Goal: Task Accomplishment & Management: Complete application form

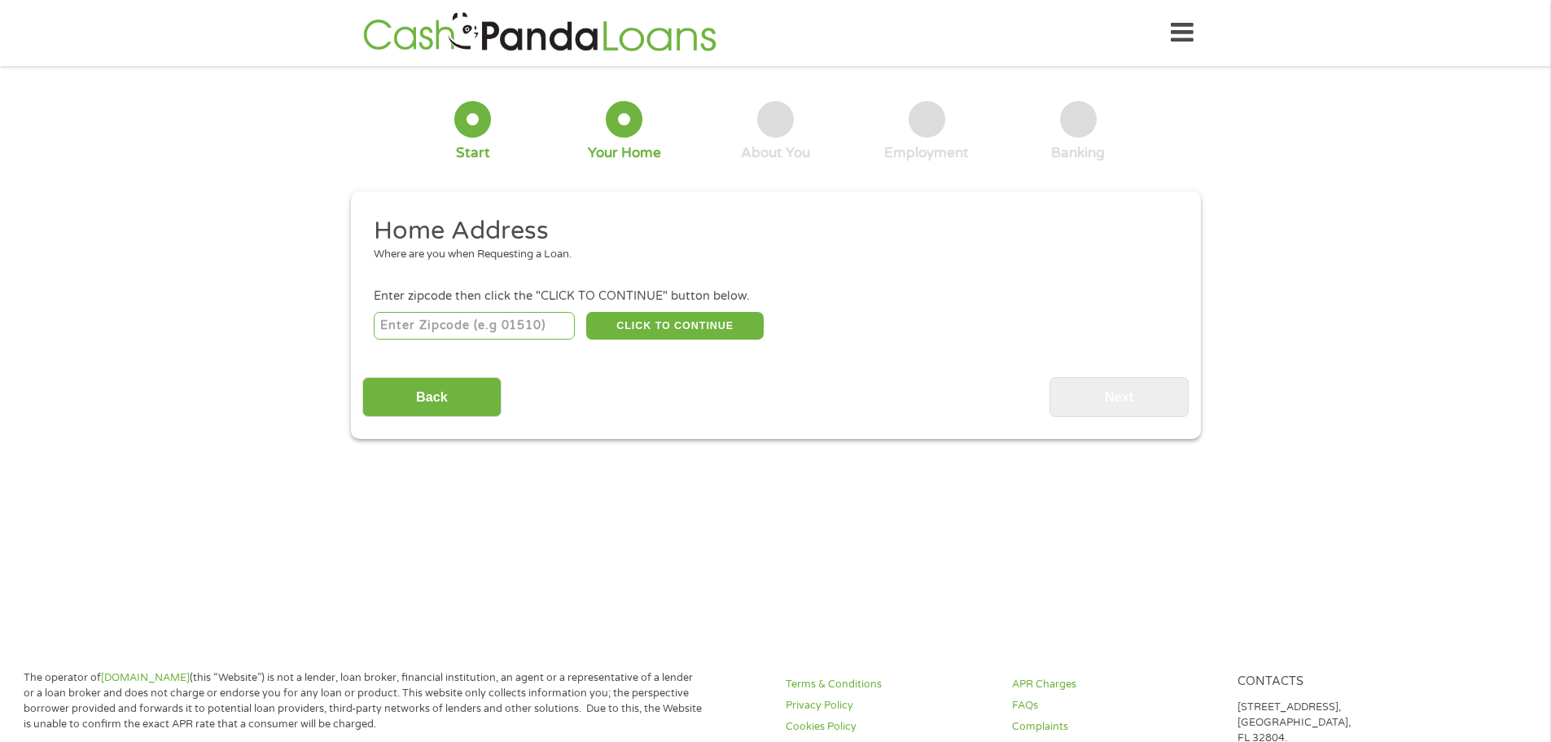
click at [546, 322] on input "number" at bounding box center [474, 326] width 201 height 28
type input "79761"
select select "[US_STATE]"
click at [670, 325] on button "CLICK TO CONTINUE" at bounding box center [675, 326] width 178 height 28
type input "79761"
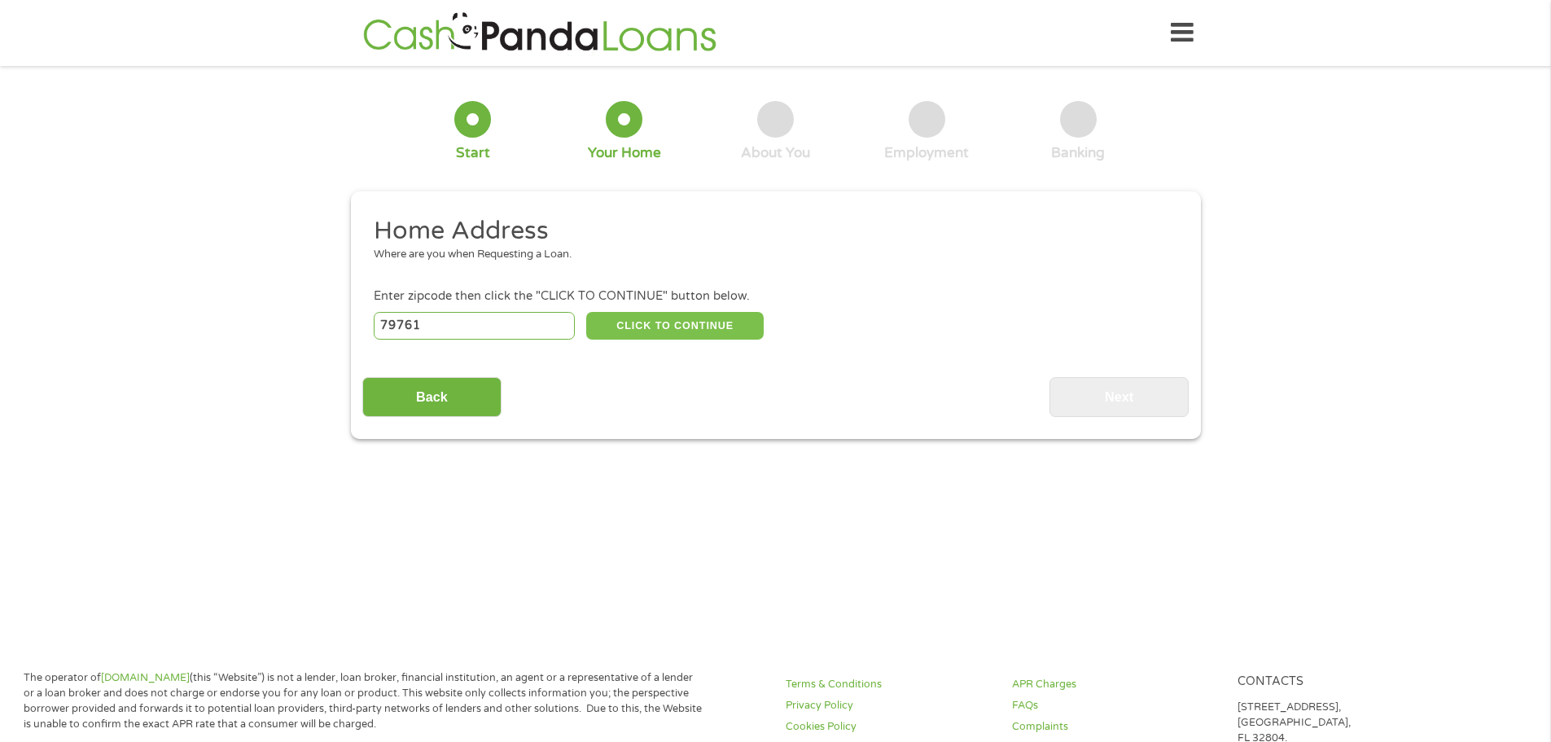
type input "[GEOGRAPHIC_DATA]"
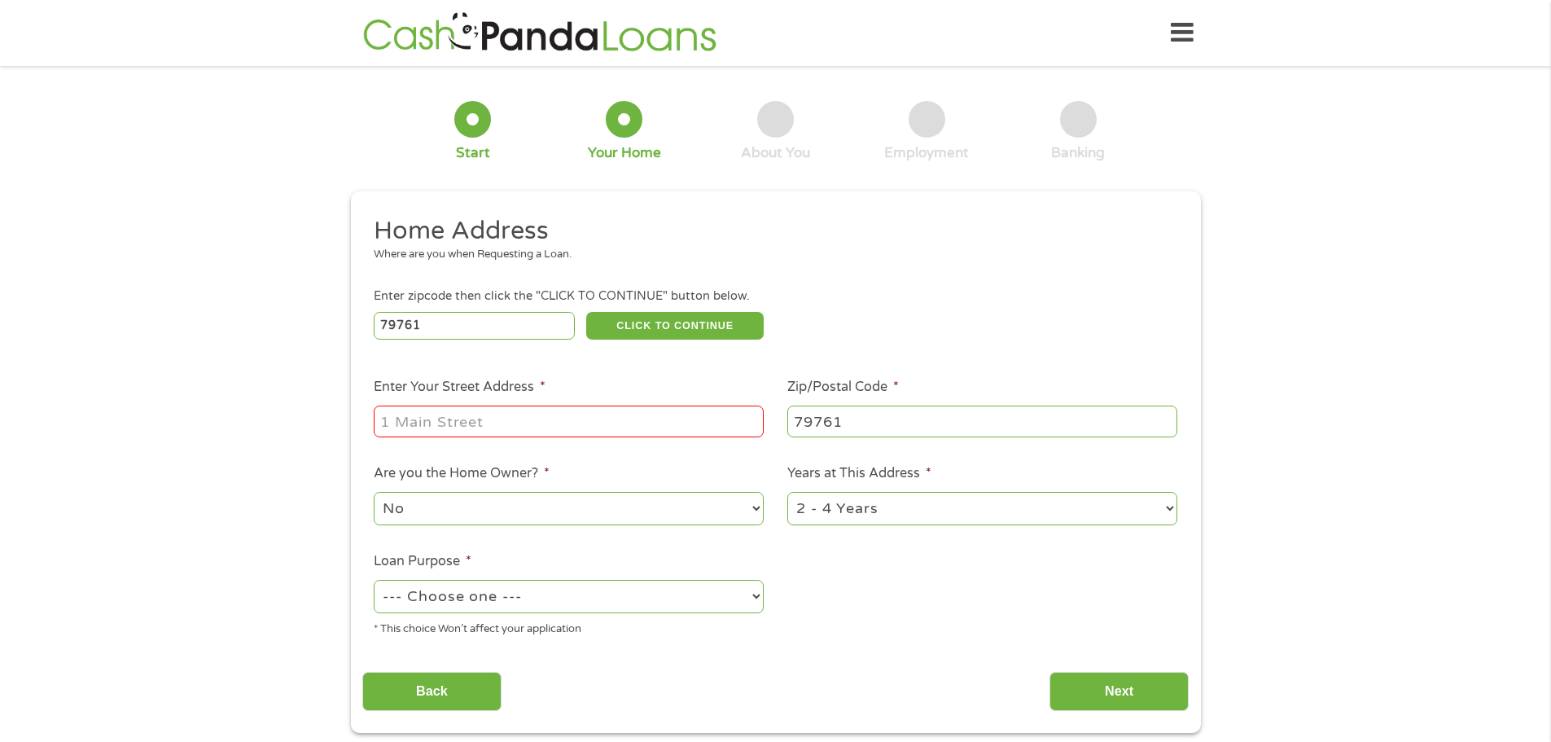
click at [586, 412] on input "Enter Your Street Address *" at bounding box center [569, 421] width 390 height 31
type input "[STREET_ADDRESS][PERSON_NAME]"
click at [650, 516] on select "No Yes" at bounding box center [569, 508] width 390 height 33
select select "yes"
click at [374, 492] on select "No Yes" at bounding box center [569, 508] width 390 height 33
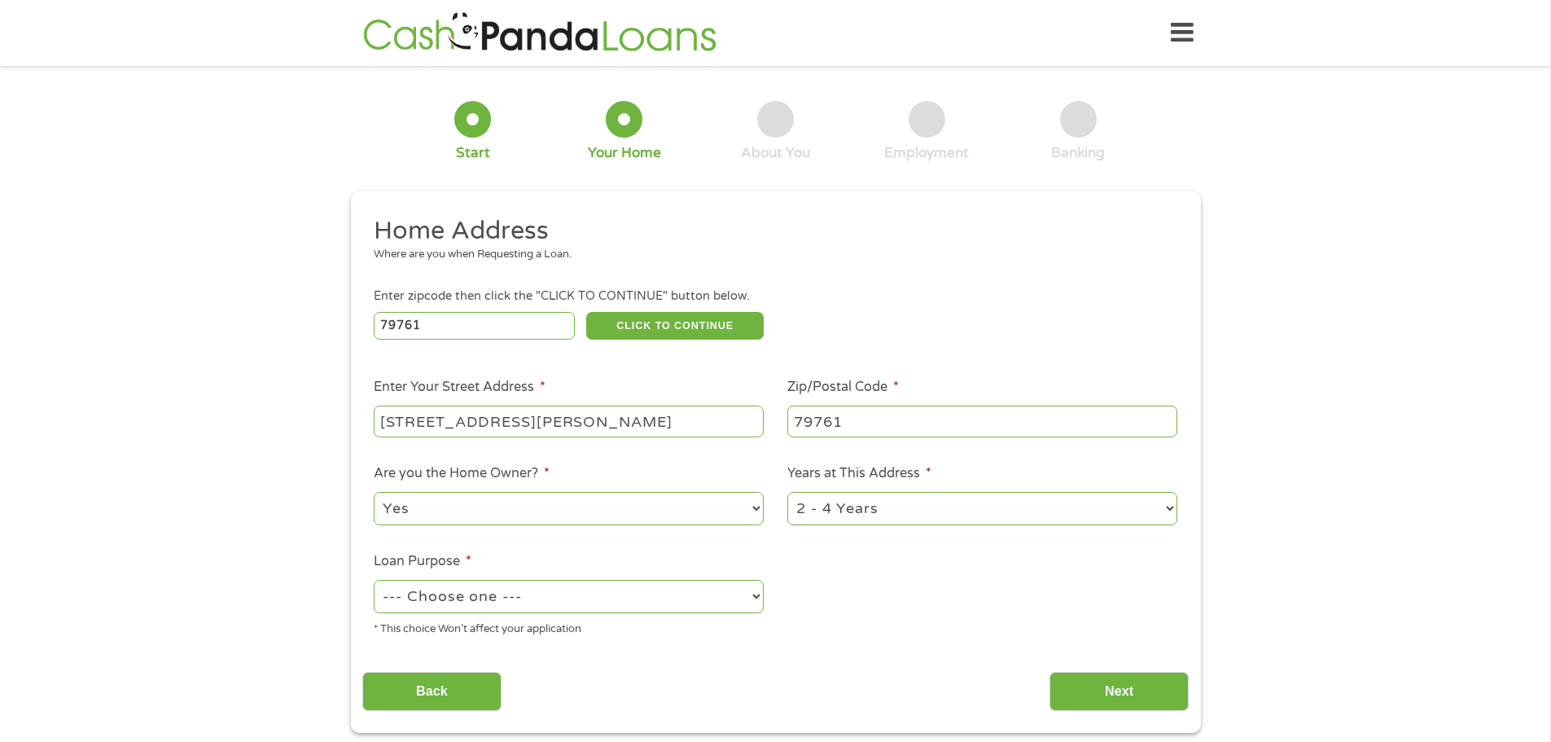
click at [856, 510] on select "1 Year or less 1 - 2 Years 2 - 4 Years Over 4 Years" at bounding box center [983, 508] width 390 height 33
select select "60months"
click at [788, 492] on select "1 Year or less 1 - 2 Years 2 - 4 Years Over 4 Years" at bounding box center [983, 508] width 390 height 33
click at [694, 612] on select "--- Choose one --- Pay Bills Debt Consolidation Home Improvement Major Purchase…" at bounding box center [569, 596] width 390 height 33
select select "paybills"
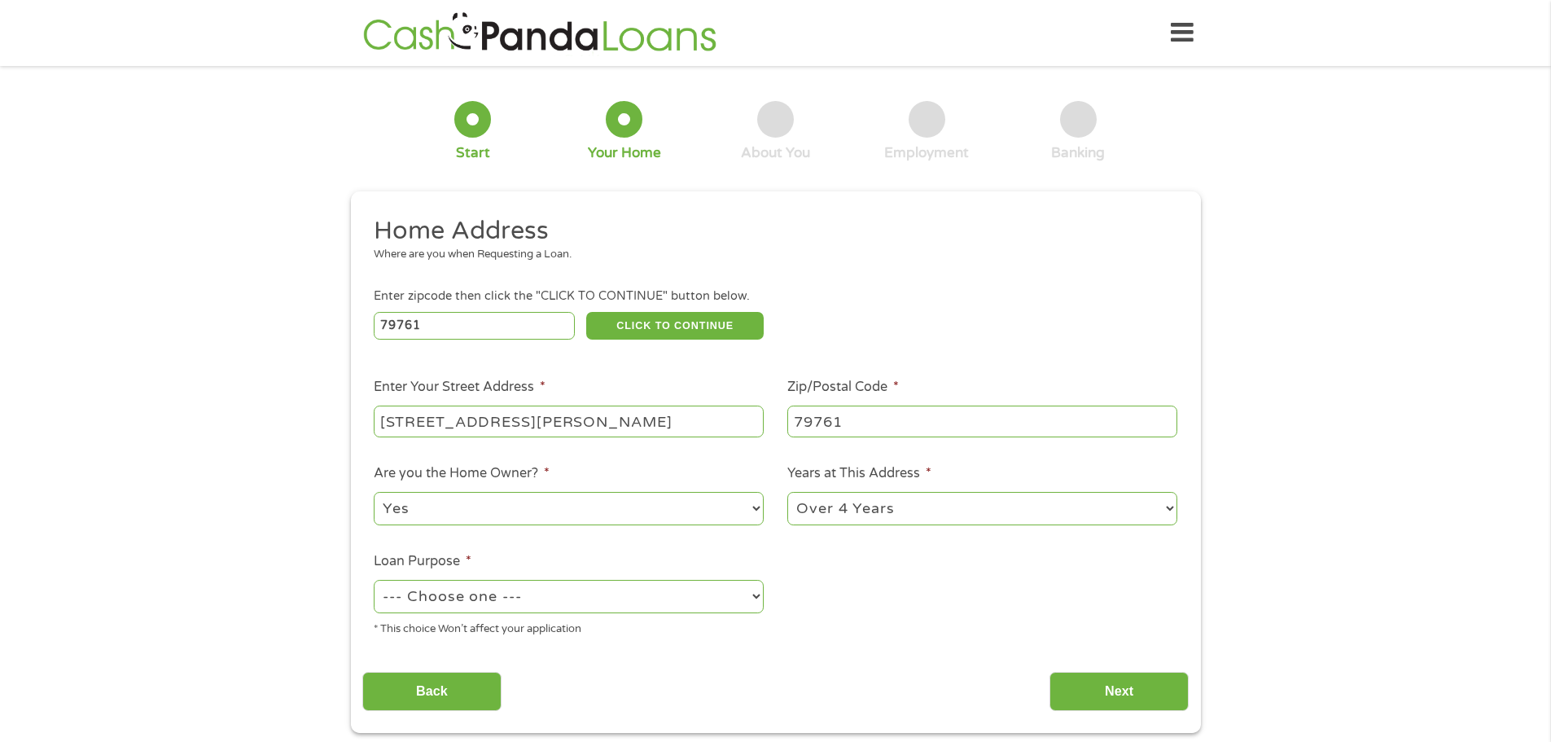
click at [374, 580] on select "--- Choose one --- Pay Bills Debt Consolidation Home Improvement Major Purchase…" at bounding box center [569, 596] width 390 height 33
click at [1090, 695] on input "Next" at bounding box center [1119, 692] width 139 height 40
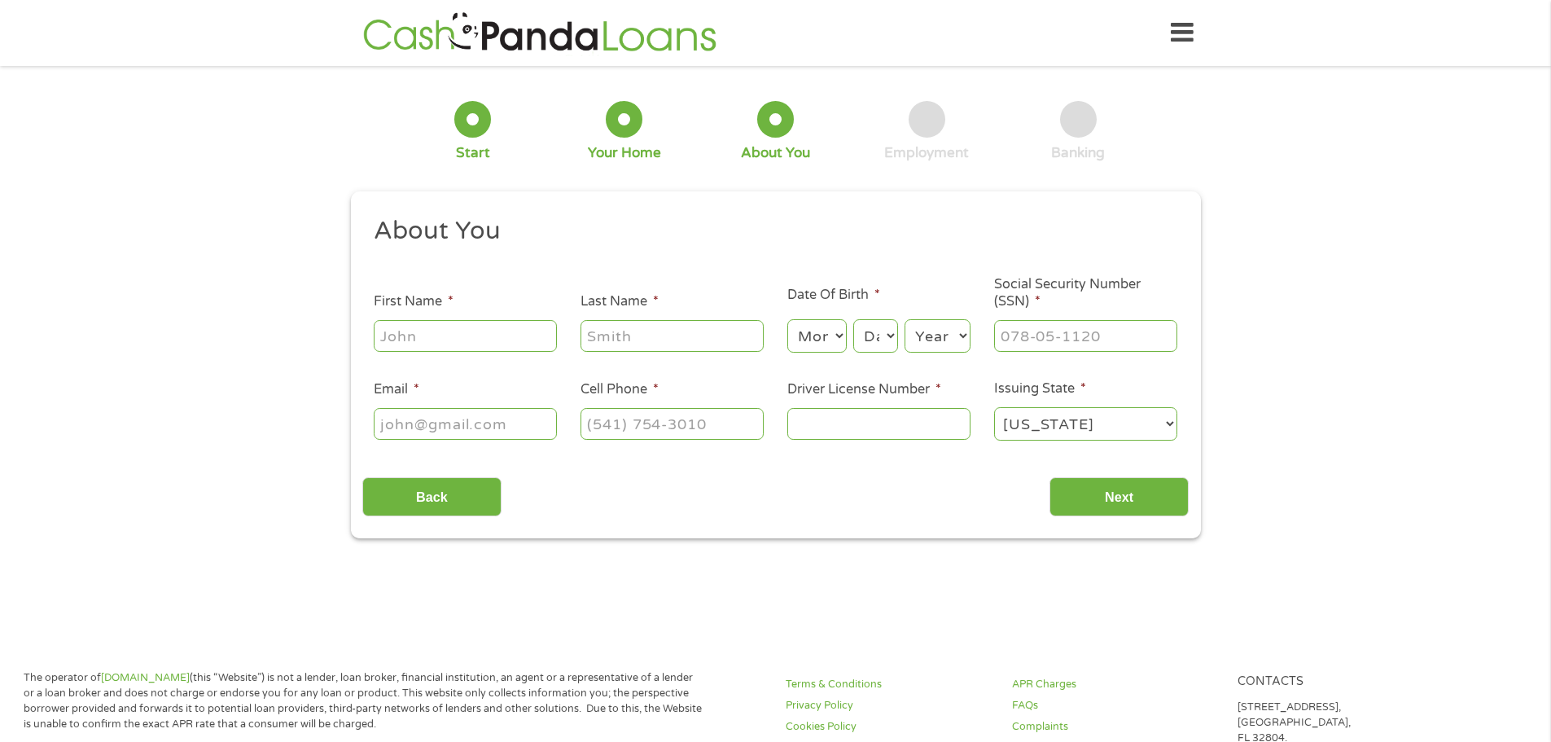
click at [398, 331] on input "First Name *" at bounding box center [465, 335] width 183 height 31
type input "[PERSON_NAME]"
type input "[EMAIL_ADDRESS][DOMAIN_NAME]"
type input "[PHONE_NUMBER]"
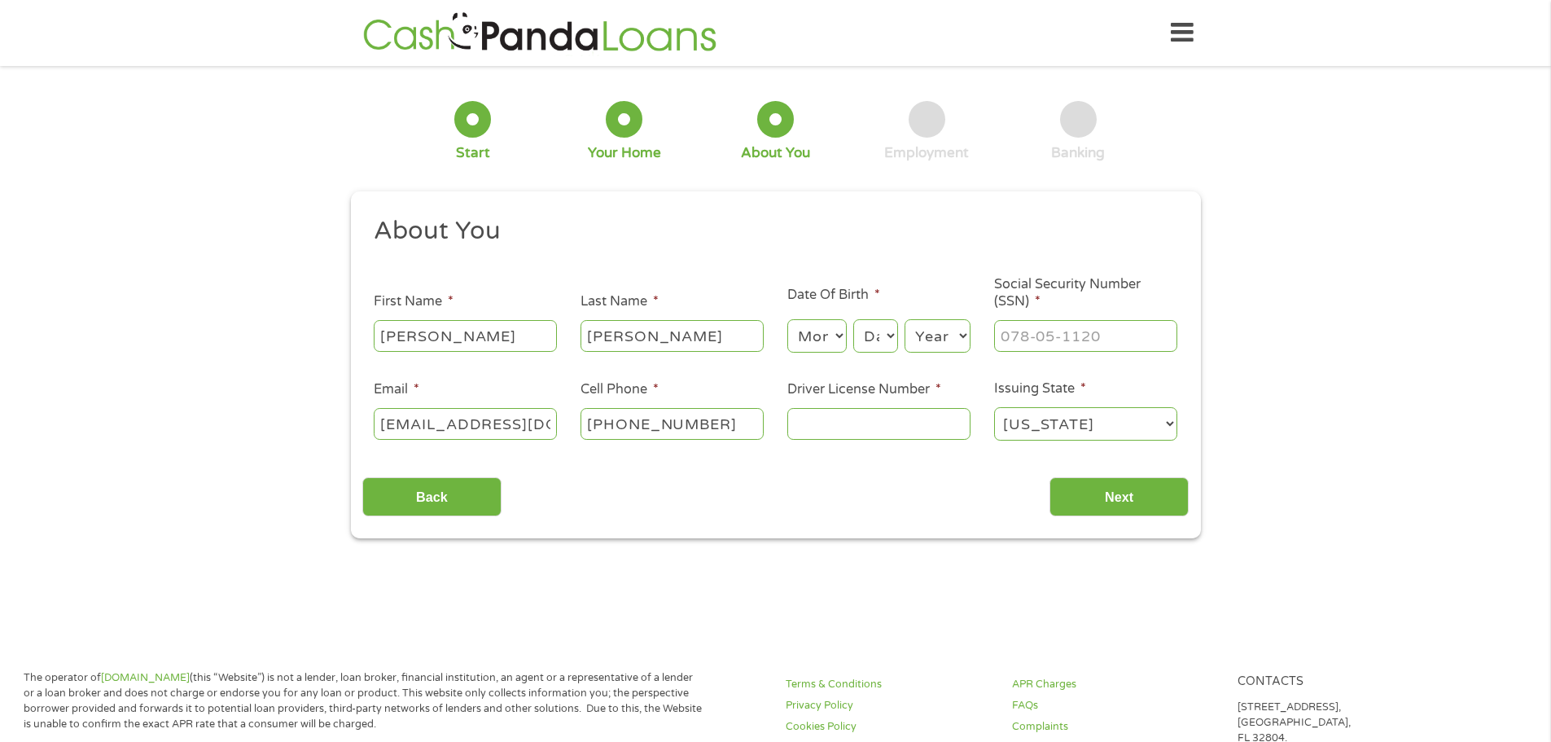
click at [832, 336] on select "Month 1 2 3 4 5 6 7 8 9 10 11 12" at bounding box center [817, 335] width 59 height 33
select select "9"
click at [788, 319] on select "Month 1 2 3 4 5 6 7 8 9 10 11 12" at bounding box center [817, 335] width 59 height 33
click at [876, 344] on select "Day 1 2 3 4 5 6 7 8 9 10 11 12 13 14 15 16 17 18 19 20 21 22 23 24 25 26 27 28 …" at bounding box center [875, 335] width 44 height 33
select select "3"
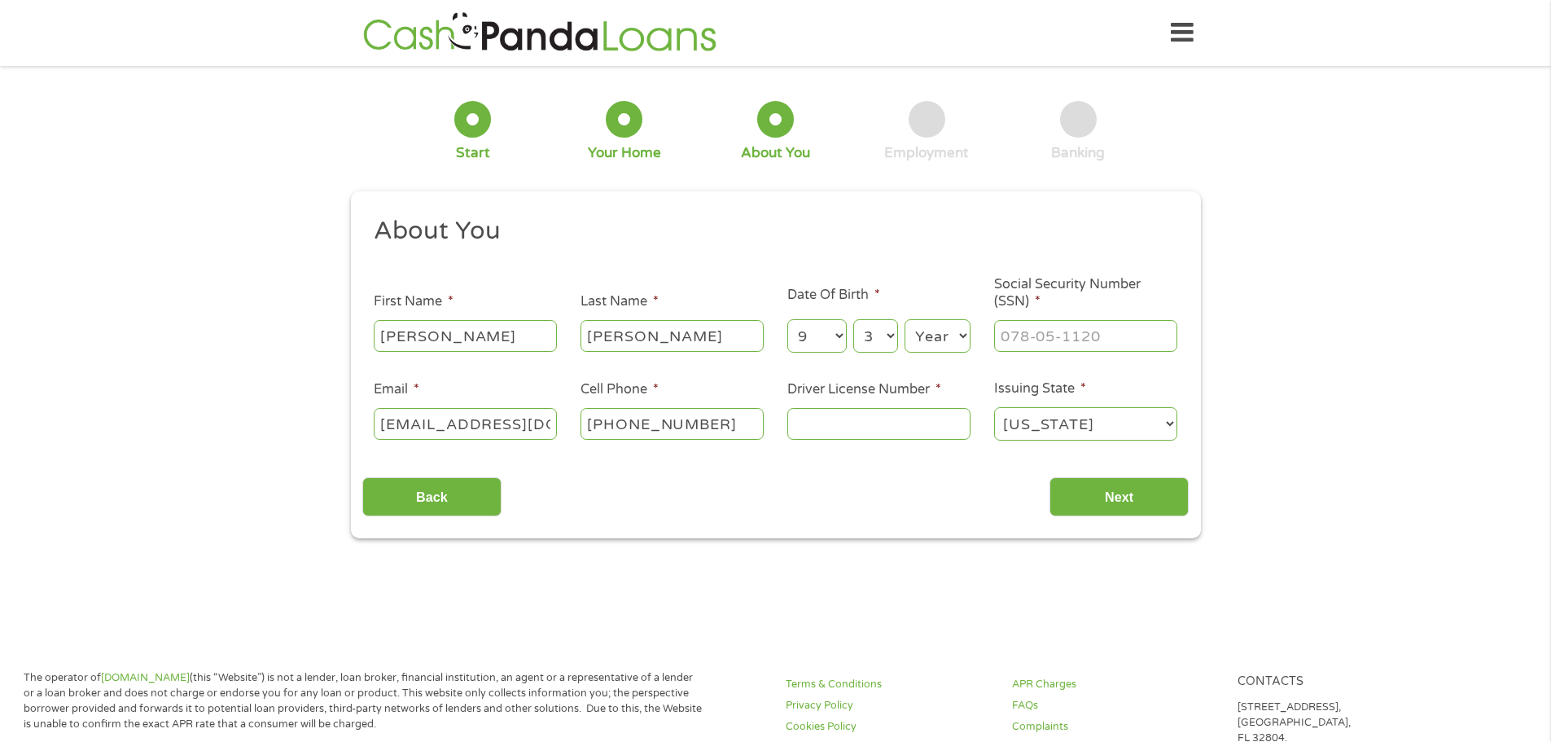
click at [853, 319] on select "Day 1 2 3 4 5 6 7 8 9 10 11 12 13 14 15 16 17 18 19 20 21 22 23 24 25 26 27 28 …" at bounding box center [875, 335] width 44 height 33
click at [923, 345] on select "Year [DATE] 2006 2005 2004 2003 2002 2001 2000 1999 1998 1997 1996 1995 1994 19…" at bounding box center [938, 335] width 66 height 33
select select "1988"
click at [905, 319] on select "Year [DATE] 2006 2005 2004 2003 2002 2001 2000 1999 1998 1997 1996 1995 1994 19…" at bounding box center [938, 335] width 66 height 33
click at [1032, 328] on input "___-__-____" at bounding box center [1085, 335] width 183 height 31
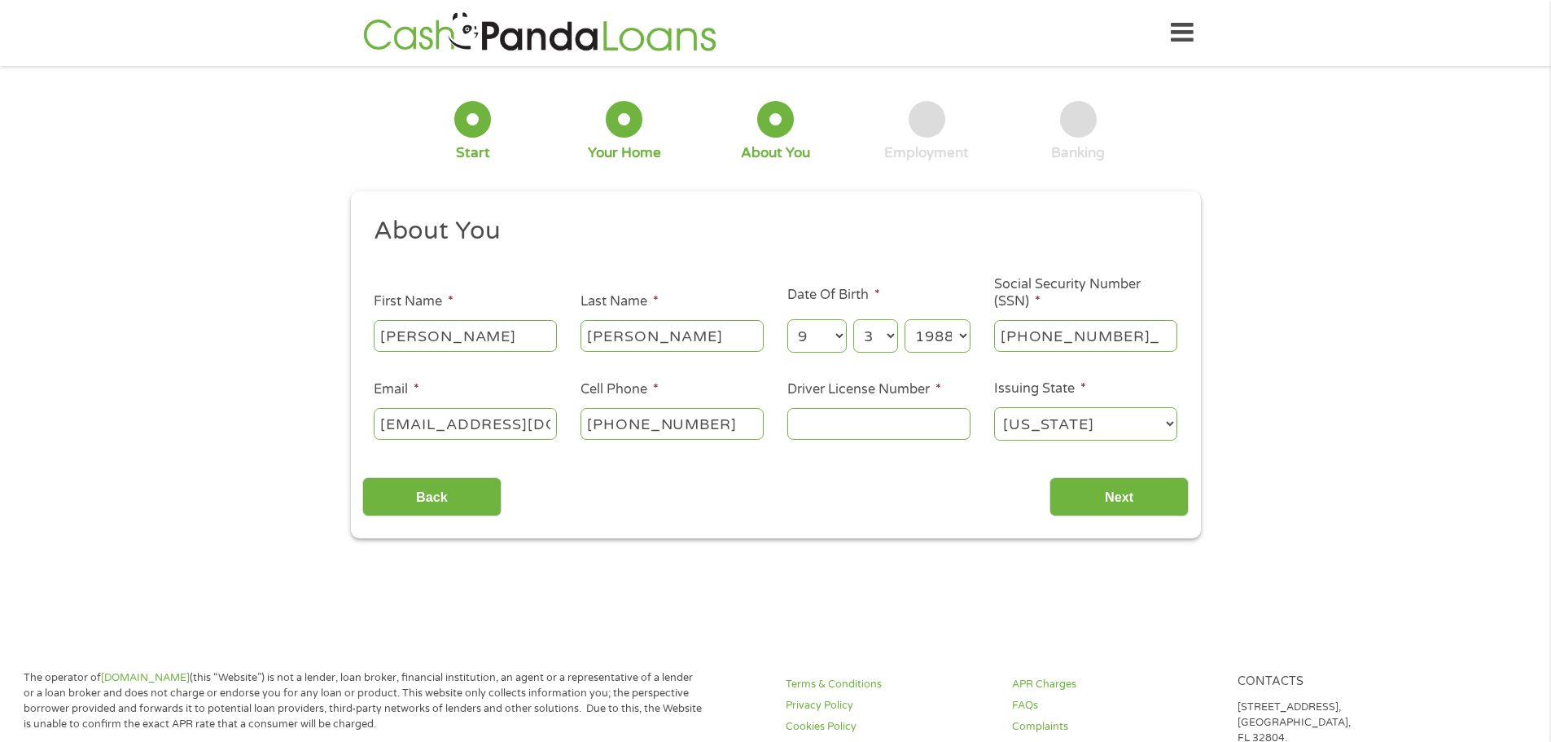
type input "641-01-4112"
click at [809, 421] on input "Driver License Number *" at bounding box center [879, 423] width 183 height 31
type input "26434808"
click at [1095, 493] on input "Next" at bounding box center [1119, 497] width 139 height 40
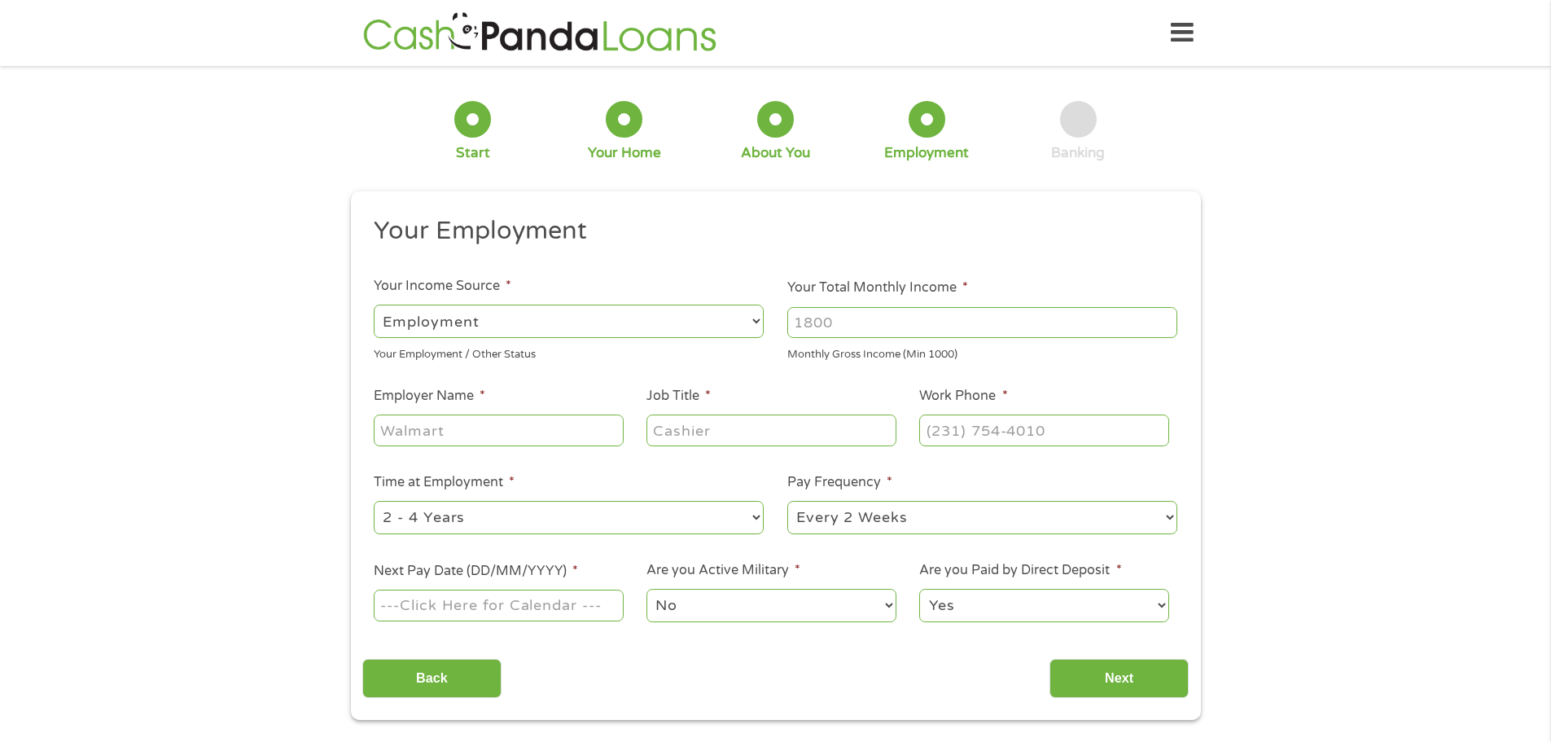
click at [814, 318] on input "Your Total Monthly Income *" at bounding box center [983, 322] width 390 height 31
type input "4600"
click at [520, 443] on input "Employer Name *" at bounding box center [498, 430] width 249 height 31
type input "Maverick Engineering"
click at [659, 441] on input "Job Title *" at bounding box center [771, 430] width 249 height 31
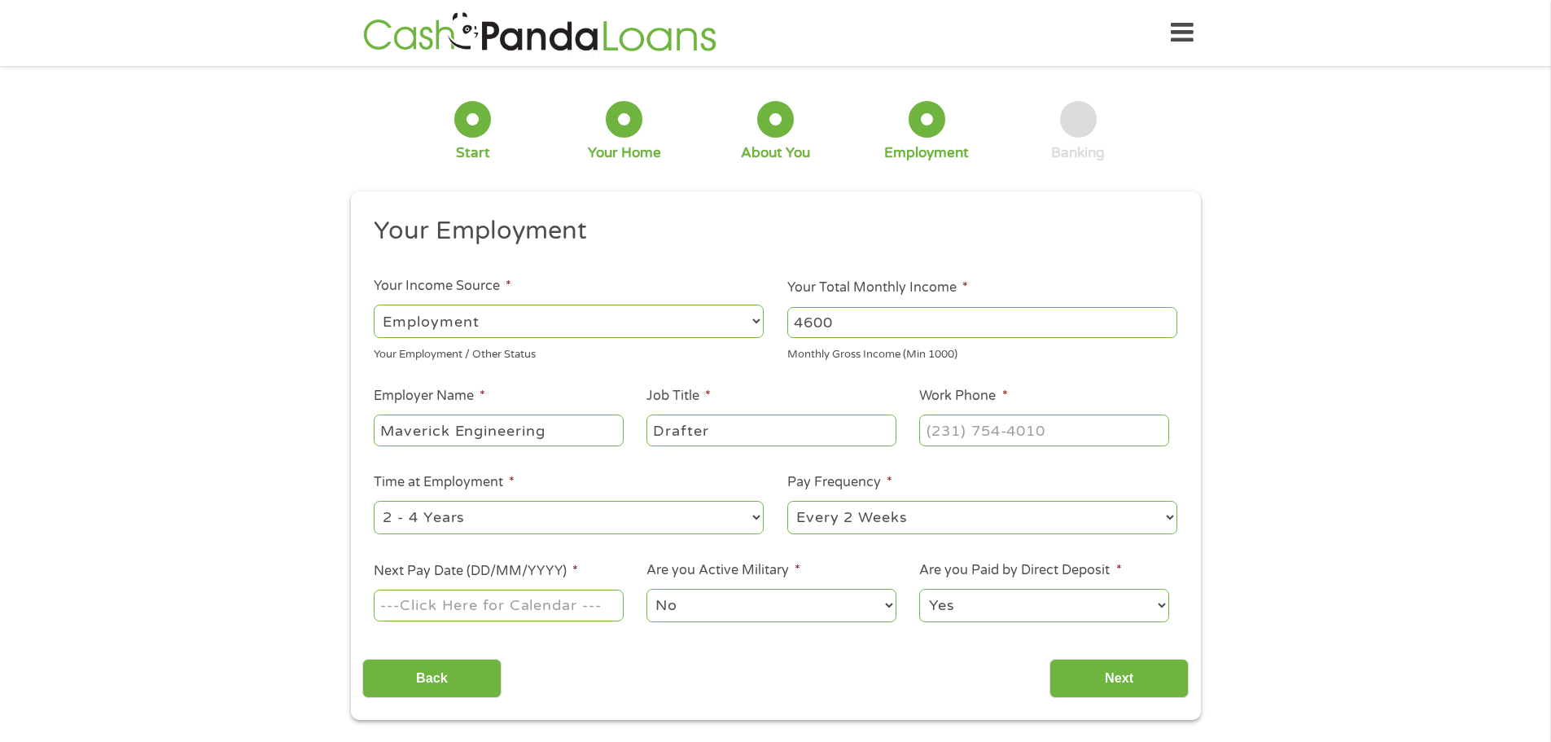
type input "Drafter"
click at [948, 428] on input "(___) ___-____" at bounding box center [1043, 430] width 249 height 31
type input "(__4) 324-3820"
click at [518, 522] on select "--- Choose one --- 1 Year or less 1 - 2 Years 2 - 4 Years Over 4 Years" at bounding box center [569, 517] width 390 height 33
select select "60months"
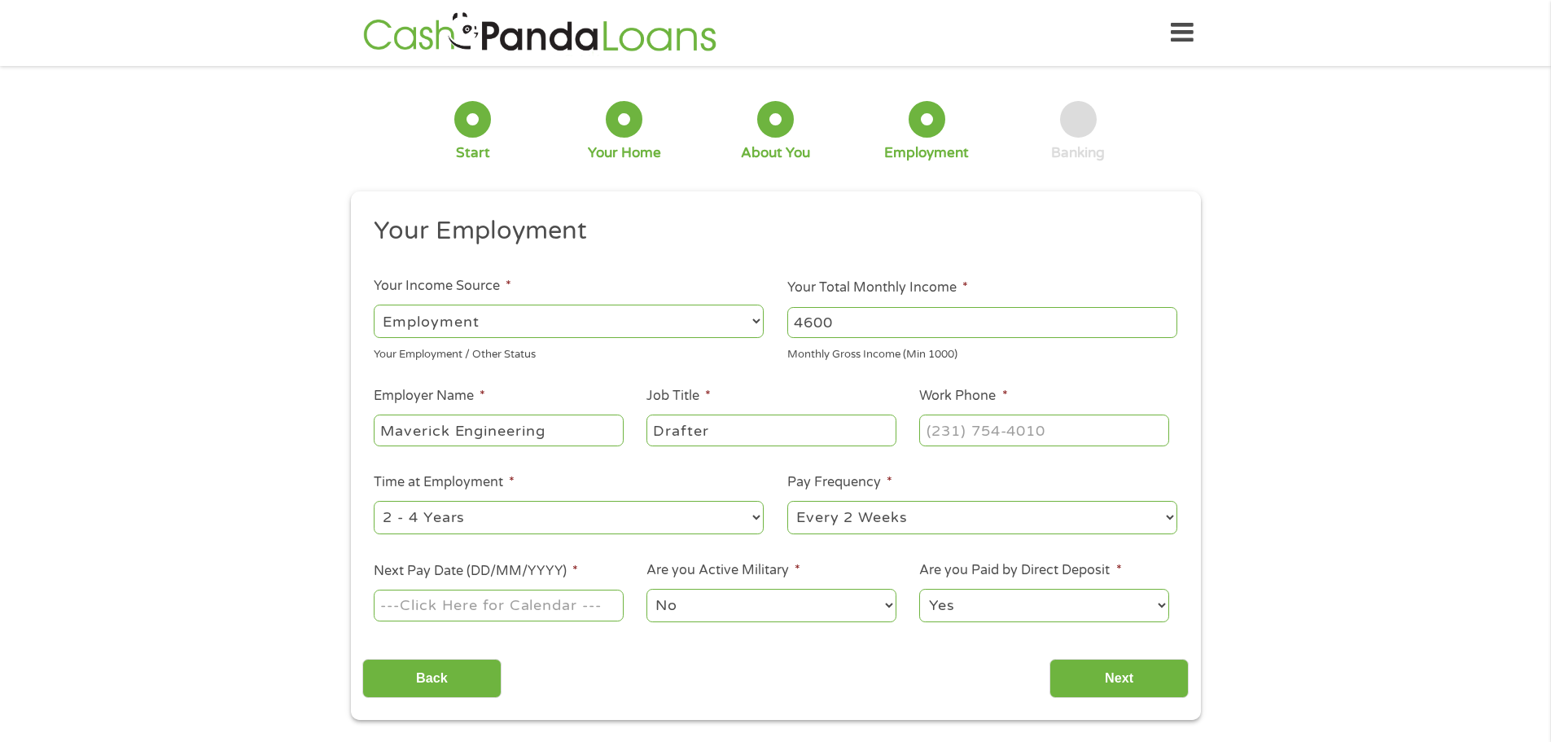
click at [374, 501] on select "--- Choose one --- 1 Year or less 1 - 2 Years 2 - 4 Years Over 4 Years" at bounding box center [569, 517] width 390 height 33
click at [908, 512] on select "--- Choose one --- Every 2 Weeks Every Week Monthly Semi-Monthly" at bounding box center [983, 517] width 390 height 33
select select "semimonthly"
click at [788, 501] on select "--- Choose one --- Every 2 Weeks Every Week Monthly Semi-Monthly" at bounding box center [983, 517] width 390 height 33
click at [600, 603] on input "Next Pay Date (DD/MM/YYYY) *" at bounding box center [498, 605] width 249 height 31
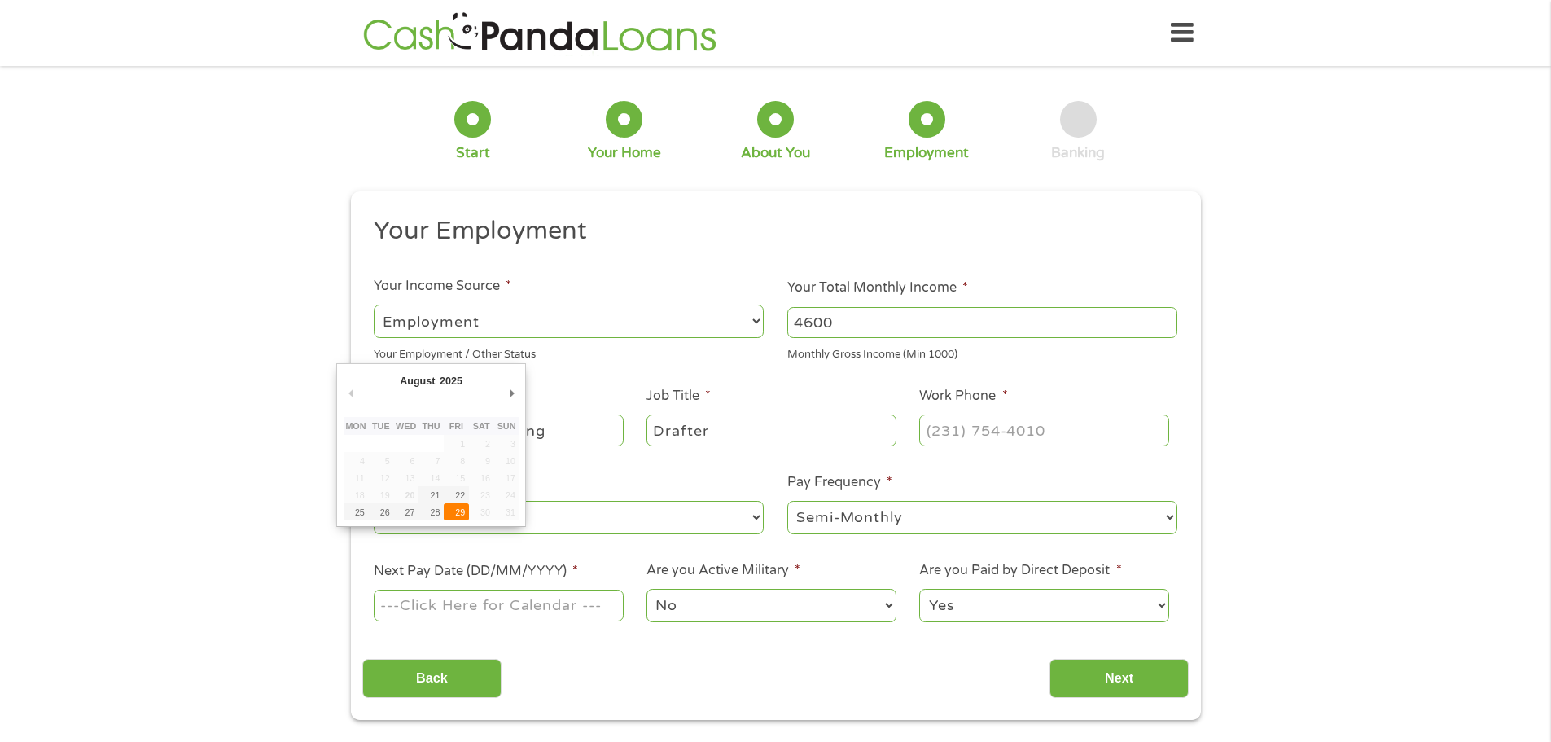
type input "[DATE]"
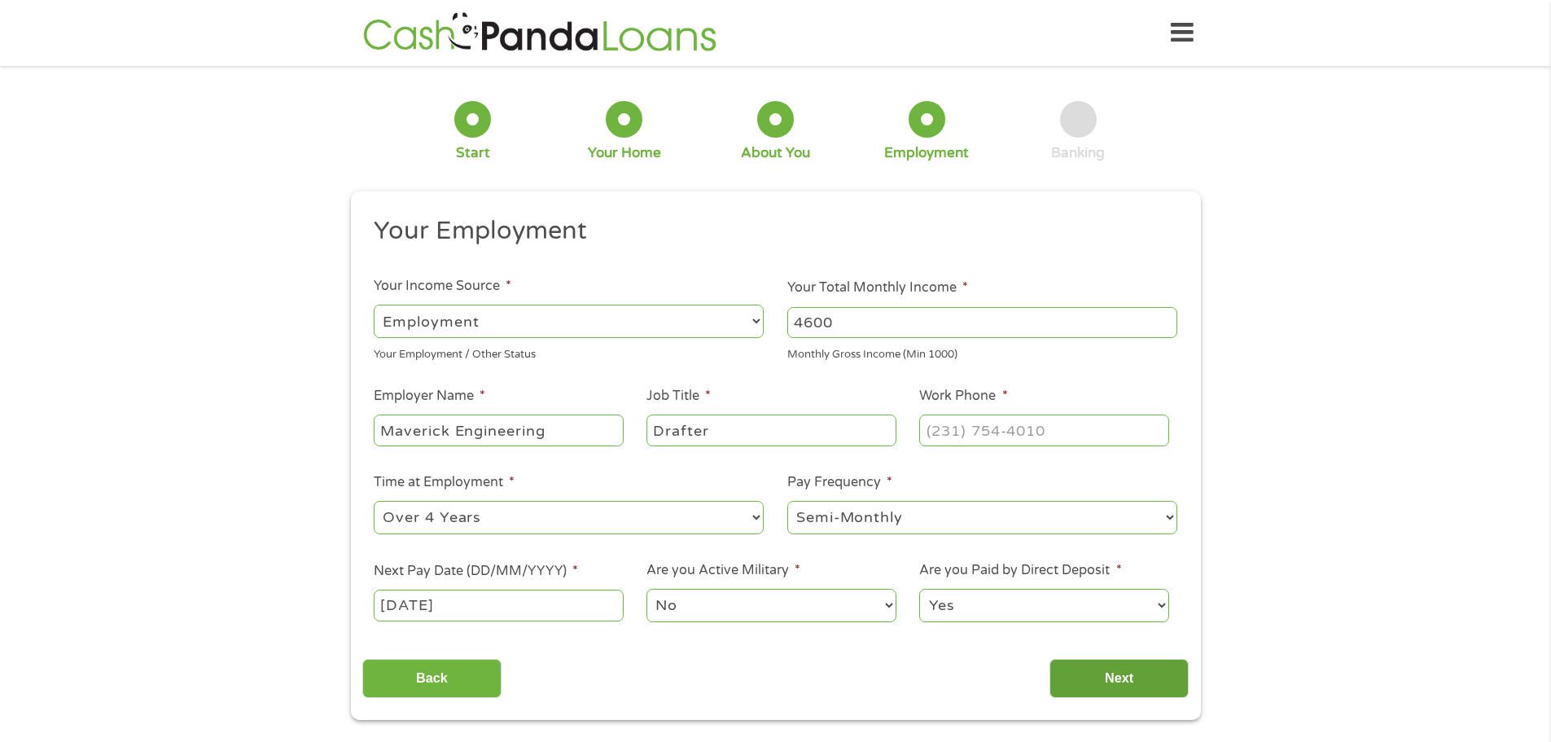
click at [1119, 677] on input "Next" at bounding box center [1119, 679] width 139 height 40
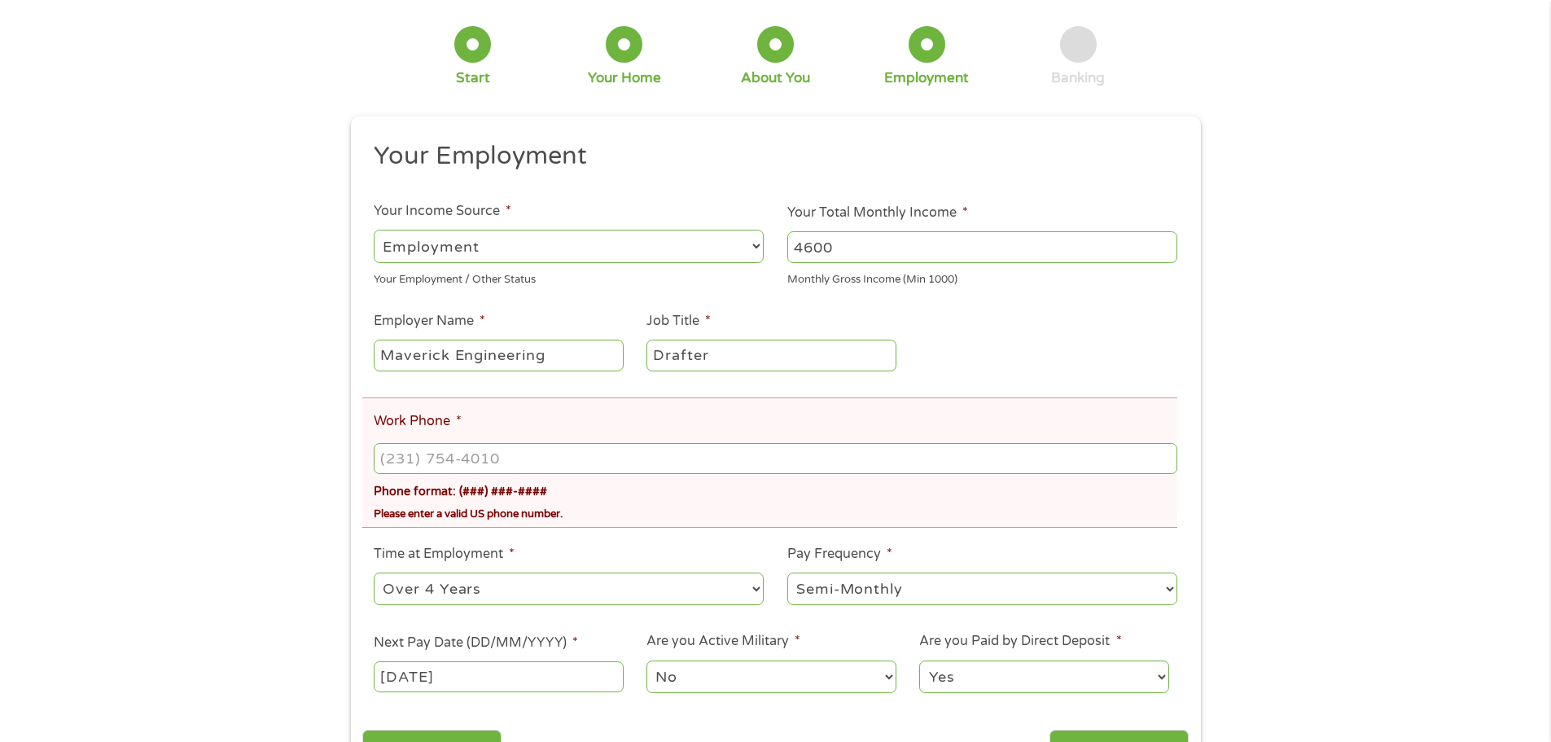
scroll to position [163, 0]
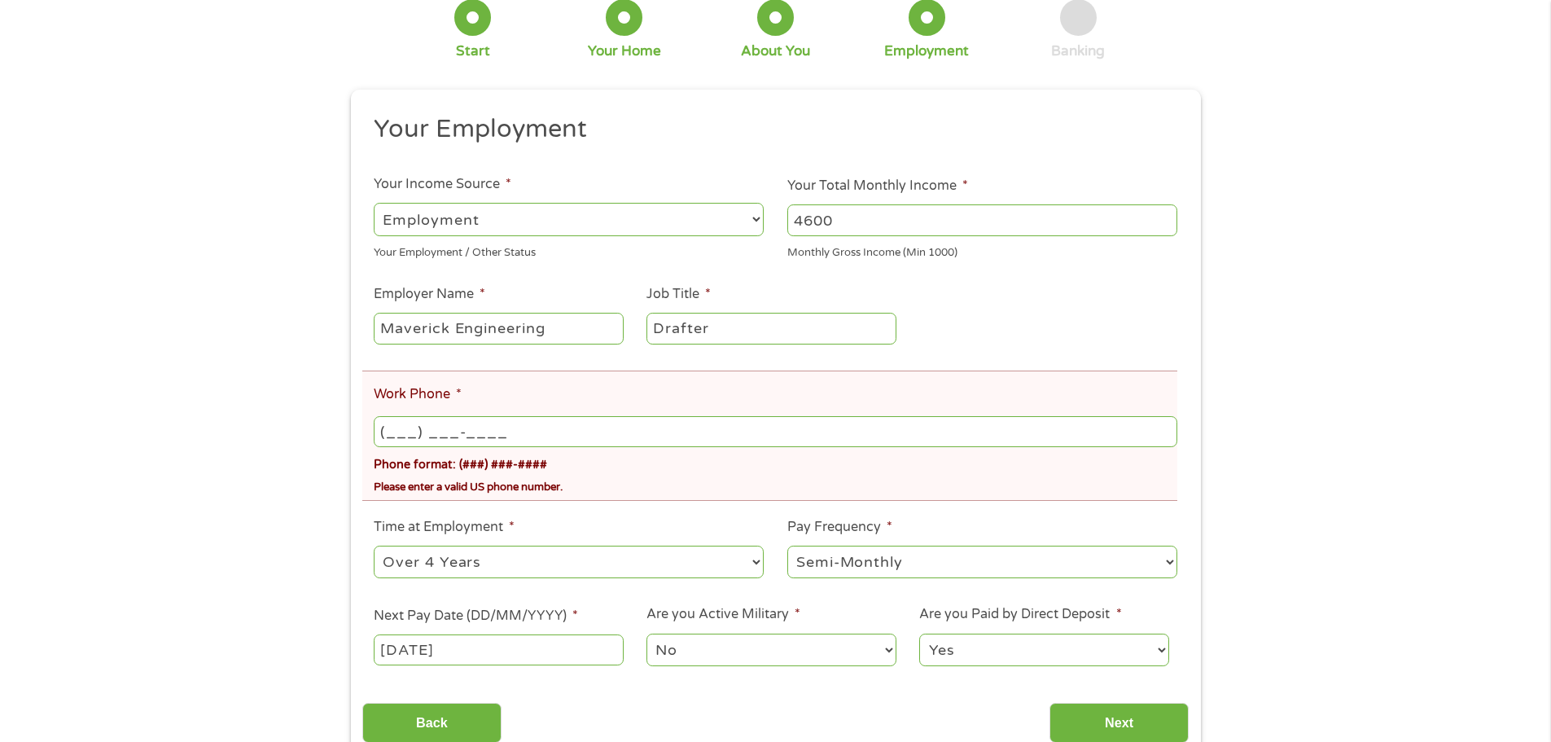
click at [511, 433] on input "(___) ___-____" at bounding box center [775, 431] width 803 height 31
click at [385, 435] on input "(___) ___-____" at bounding box center [775, 431] width 803 height 31
type input "[PHONE_NUMBER]"
click at [741, 491] on div "Please enter a valid US phone number." at bounding box center [775, 484] width 803 height 22
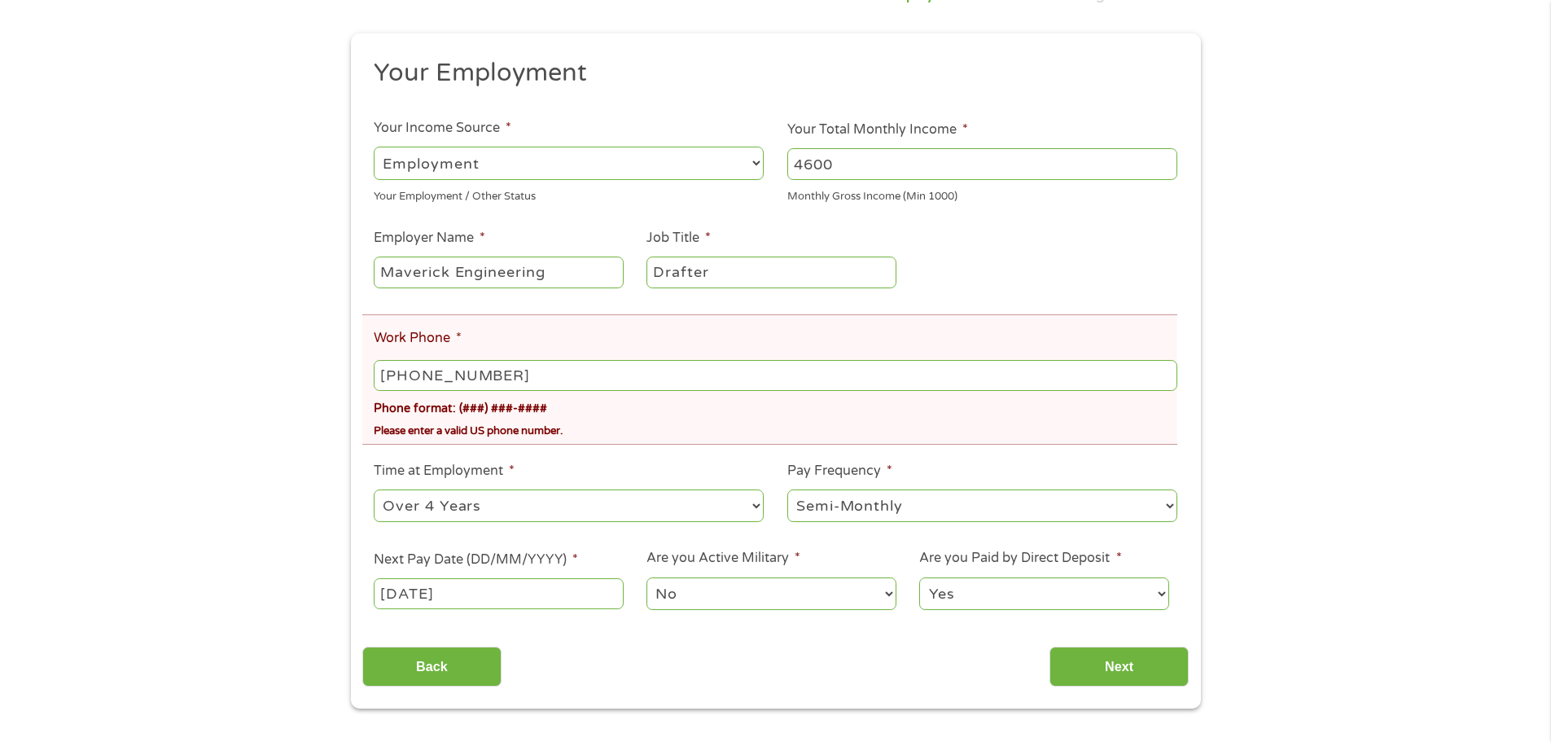
scroll to position [244, 0]
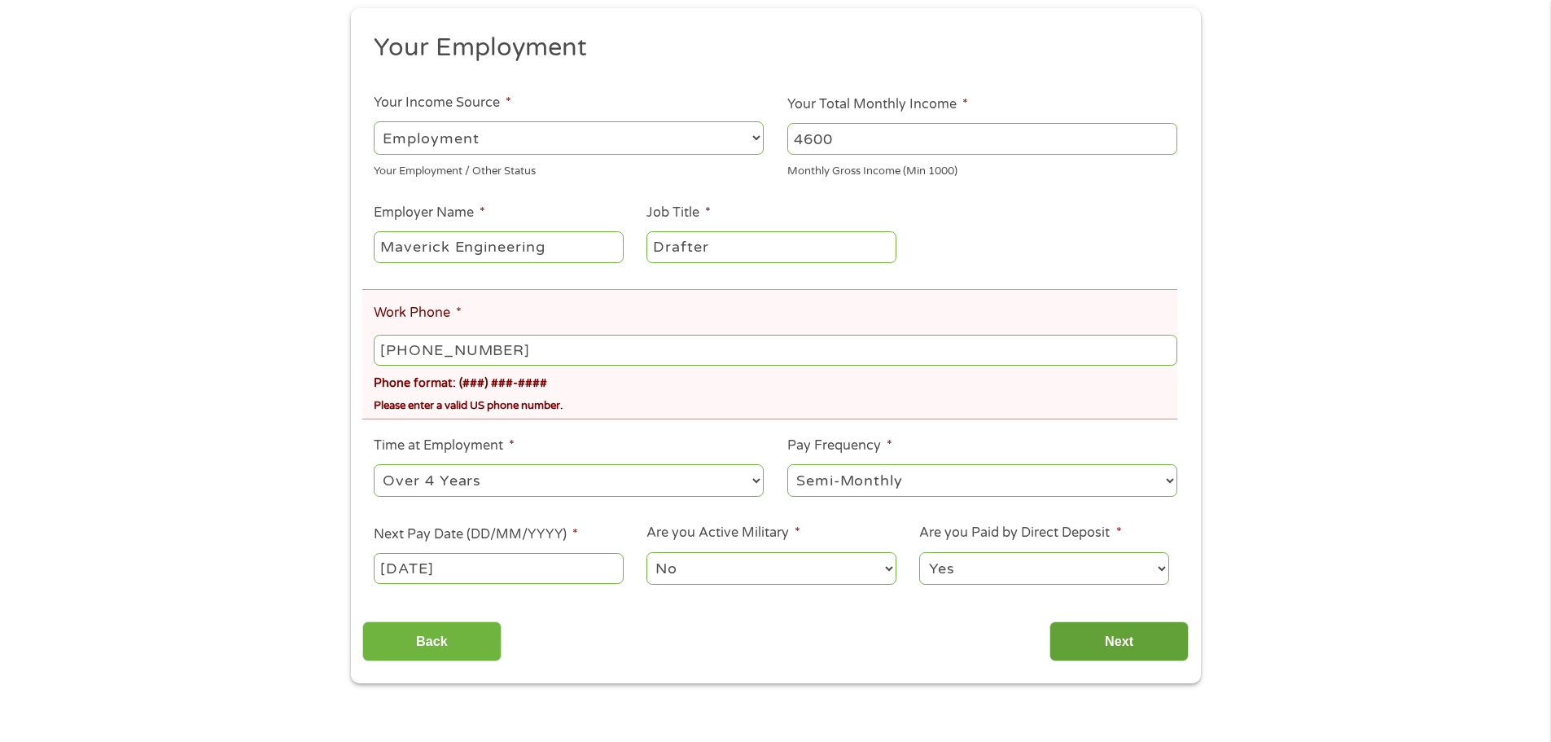
click at [1124, 648] on input "Next" at bounding box center [1119, 641] width 139 height 40
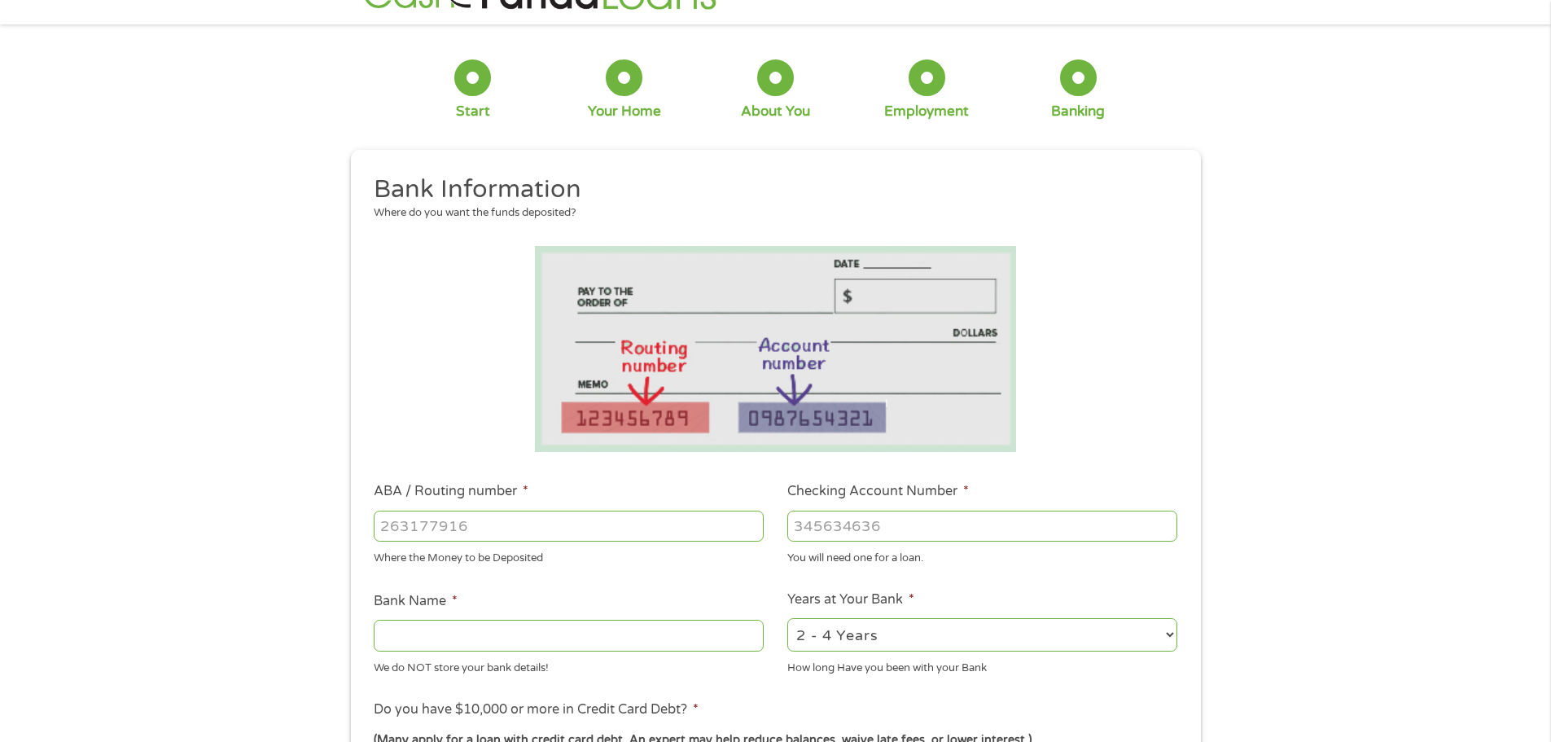
scroll to position [81, 0]
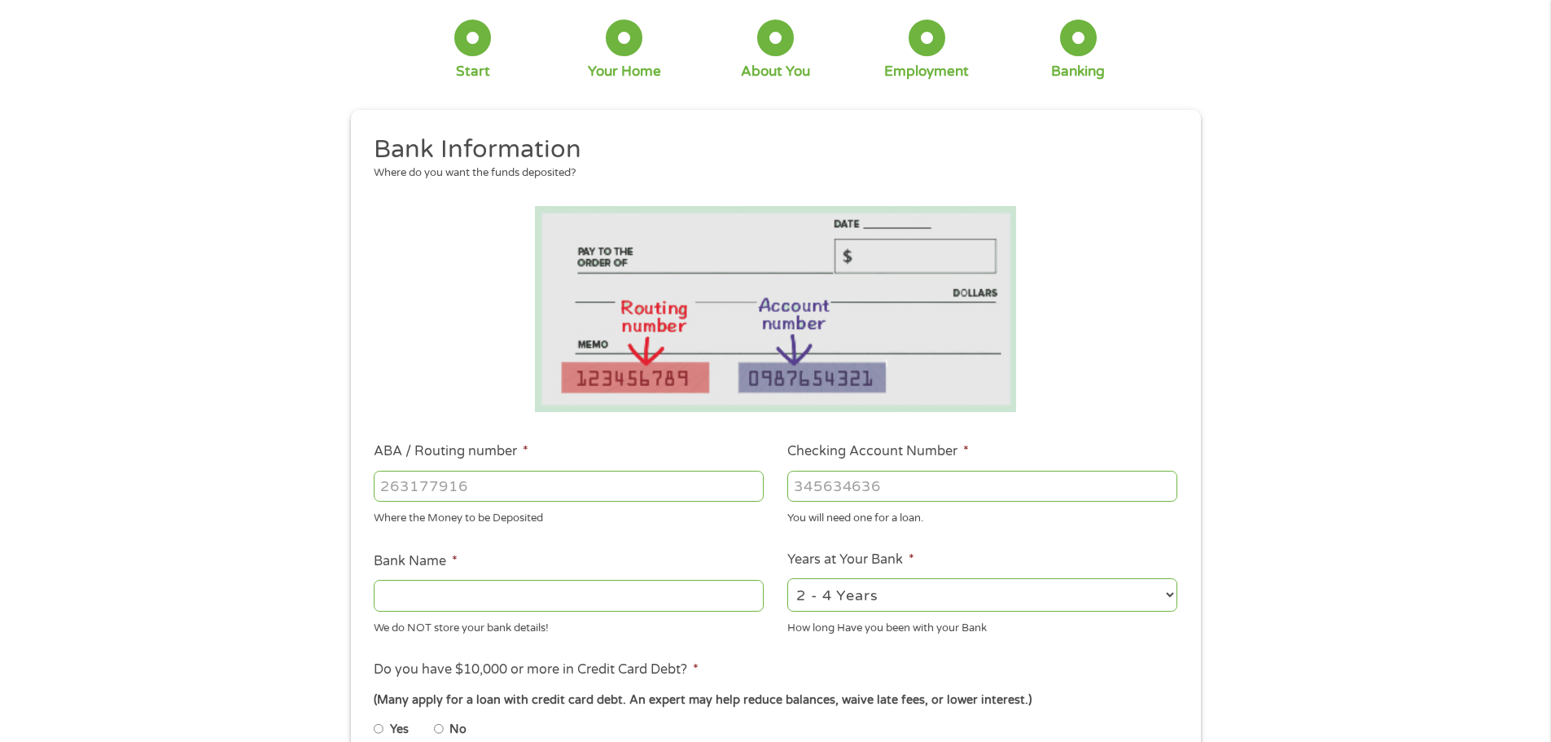
click at [600, 486] on input "ABA / Routing number *" at bounding box center [569, 486] width 390 height 31
click at [586, 480] on input "ABA / Routing number *" at bounding box center [569, 486] width 390 height 31
click at [862, 474] on input "Checking Account Number *" at bounding box center [983, 486] width 390 height 31
type input "105577047"
click at [675, 483] on input "ABA / Routing number *" at bounding box center [569, 486] width 390 height 31
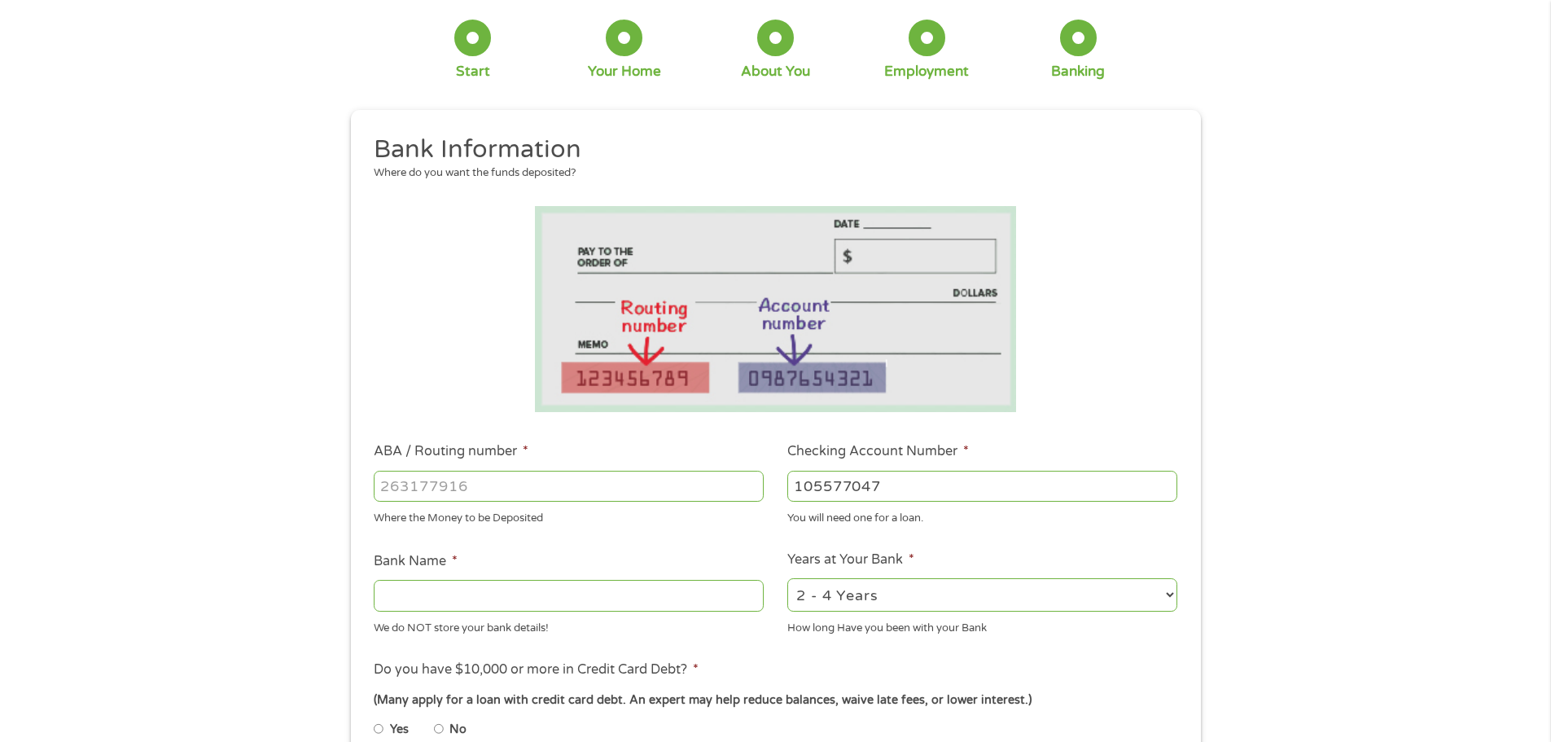
click at [621, 606] on input "Bank Name *" at bounding box center [569, 595] width 390 height 31
type input "frost"
click at [652, 484] on input "ABA / Routing number *" at bounding box center [569, 486] width 390 height 31
click at [500, 489] on input "ABA / Routing number *" at bounding box center [569, 486] width 390 height 31
type input "114000093"
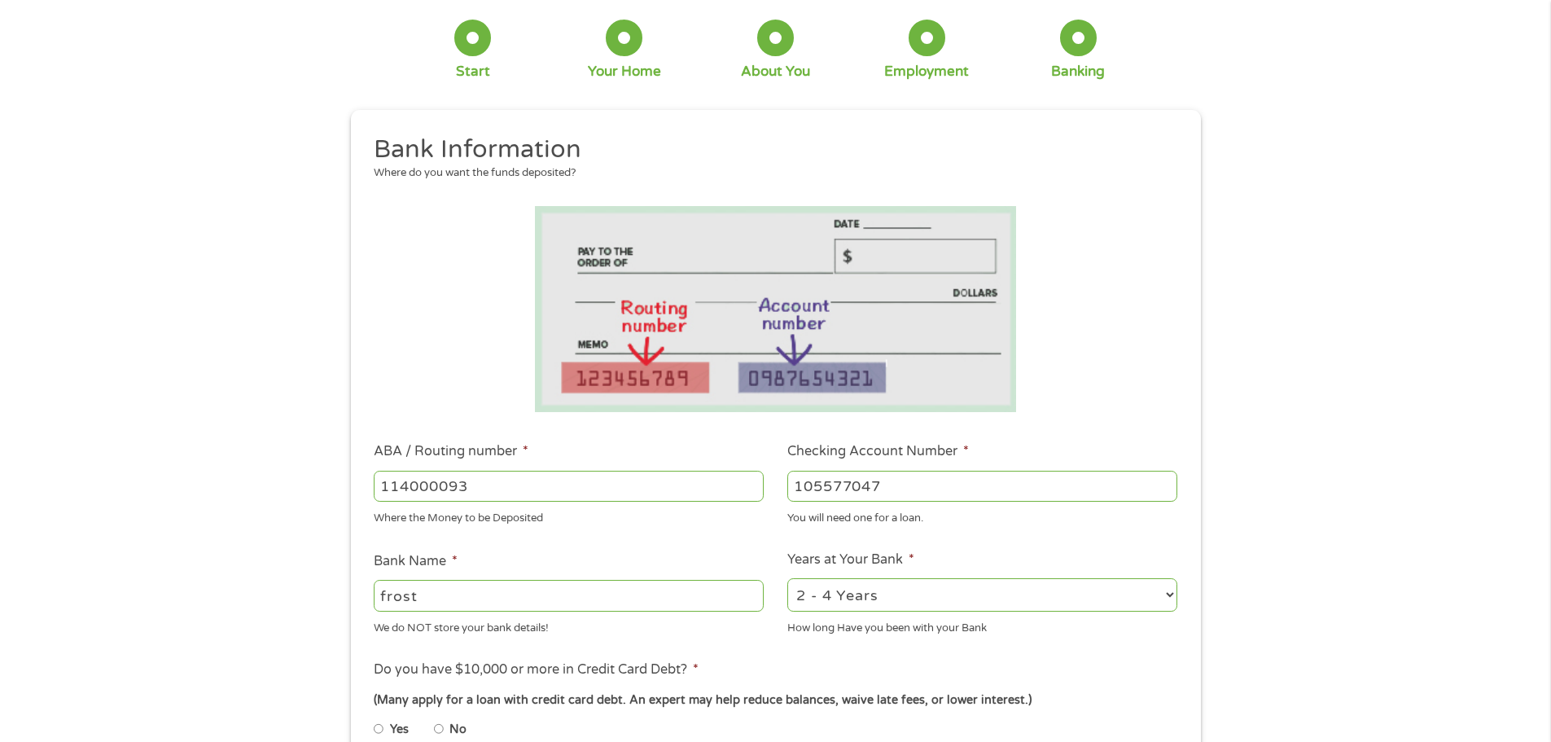
type input "FROST BANK"
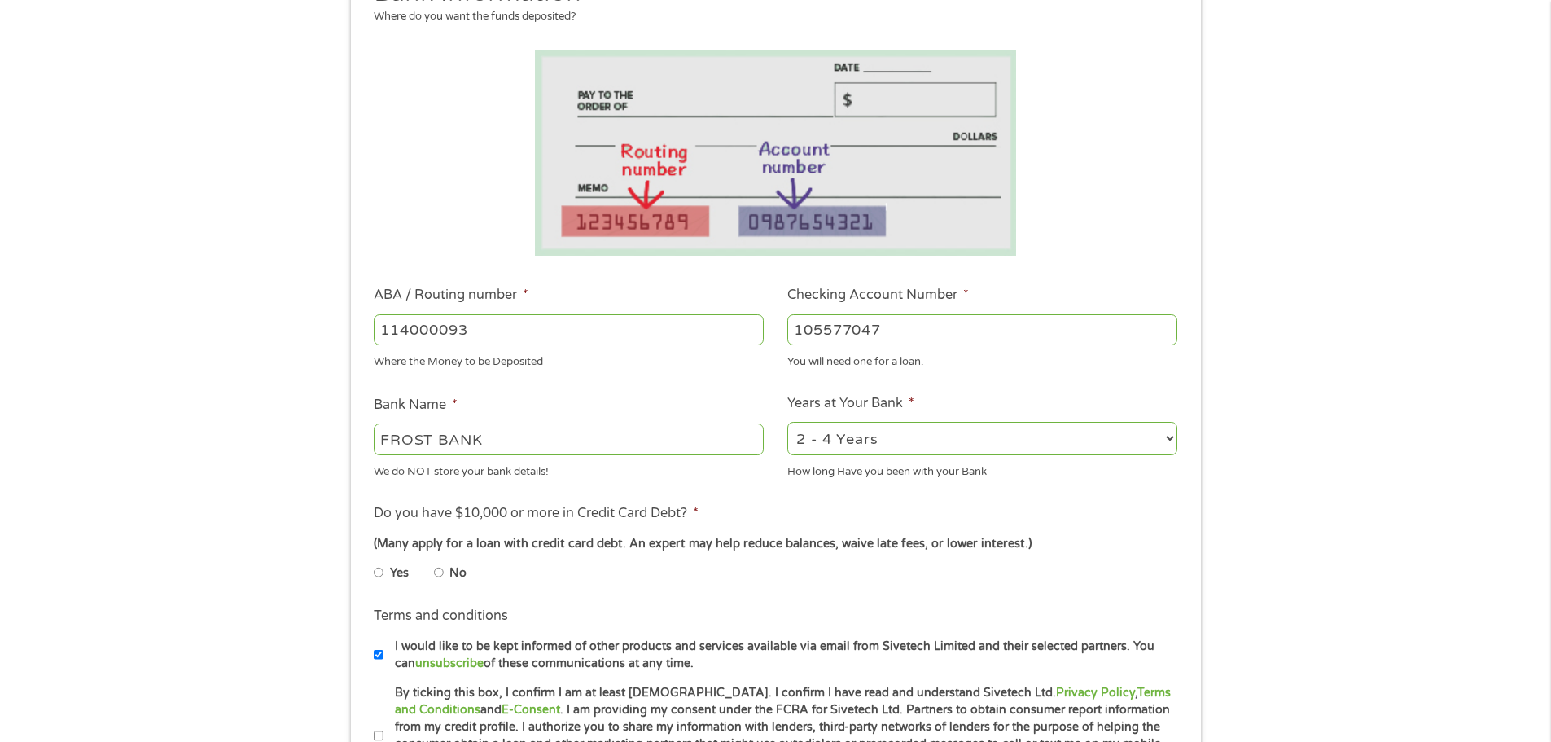
scroll to position [244, 0]
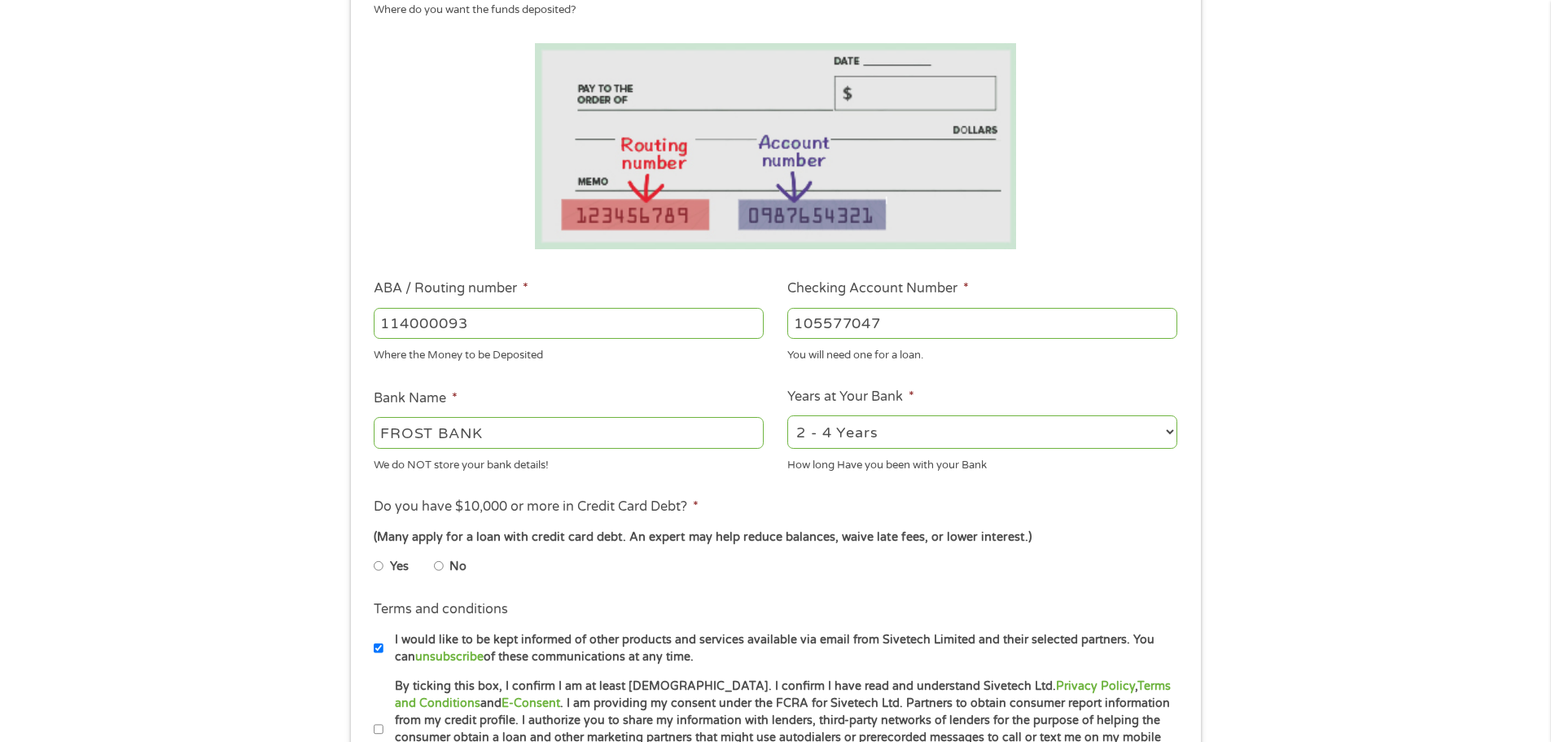
type input "114000093"
click at [901, 424] on select "2 - 4 Years 6 - 12 Months 1 - 2 Years Over 4 Years" at bounding box center [983, 431] width 390 height 33
select select "24months"
click at [788, 415] on select "2 - 4 Years 6 - 12 Months 1 - 2 Years Over 4 Years" at bounding box center [983, 431] width 390 height 33
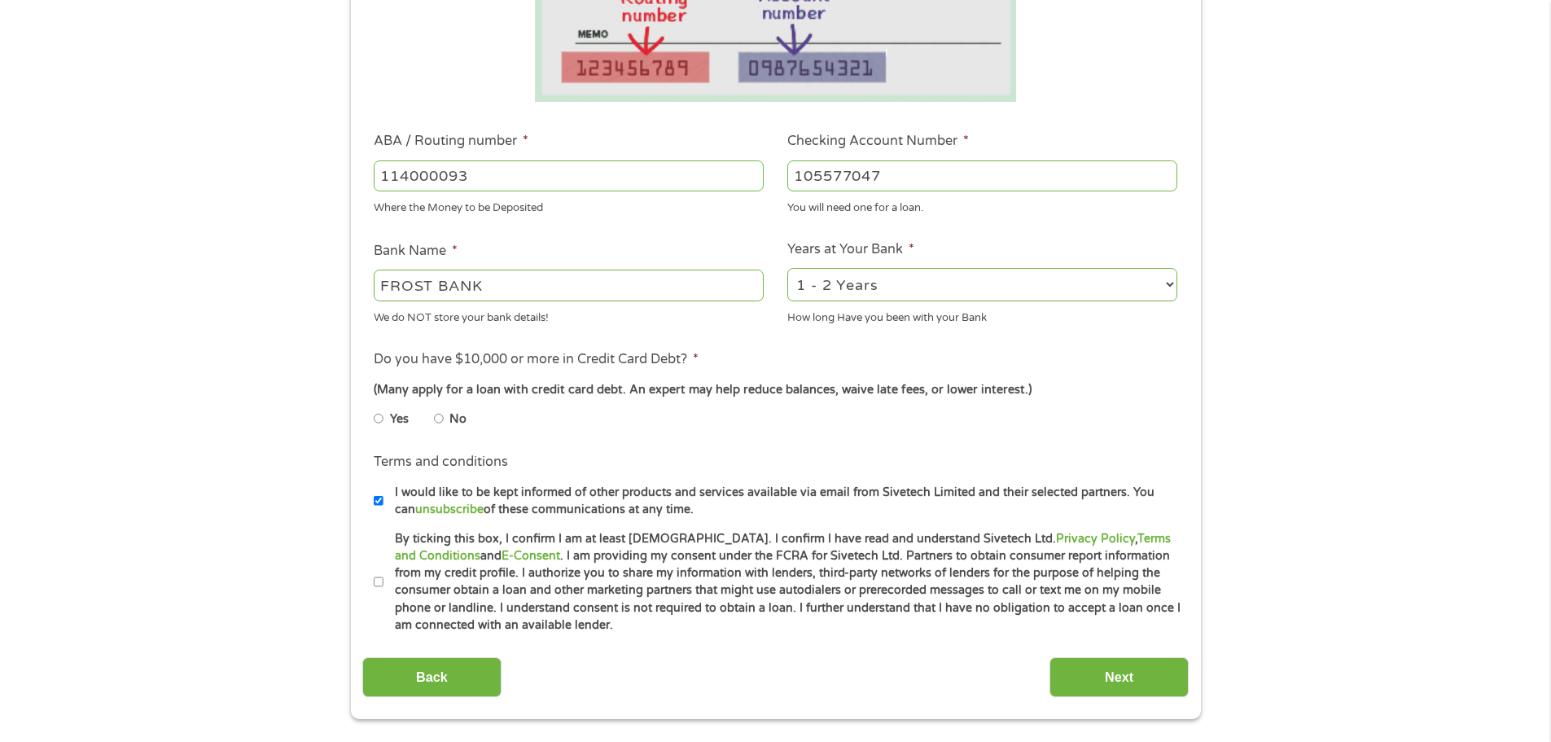
scroll to position [407, 0]
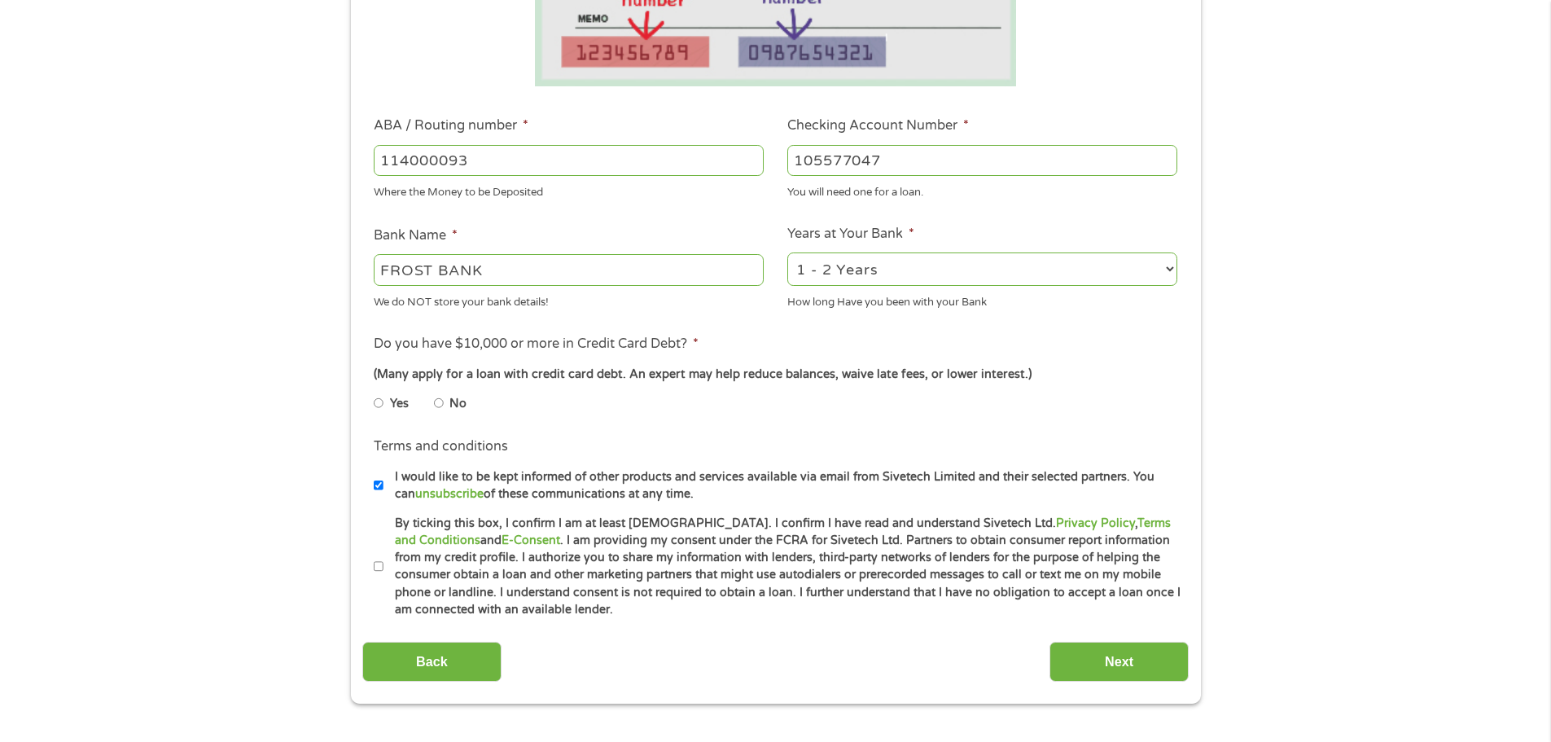
click at [439, 399] on input "No" at bounding box center [439, 403] width 10 height 26
radio input "true"
click at [377, 559] on input "By ticking this box, I confirm I am at least [DEMOGRAPHIC_DATA]. I confirm I ha…" at bounding box center [379, 567] width 10 height 26
checkbox input "true"
click at [1124, 664] on input "Next" at bounding box center [1119, 662] width 139 height 40
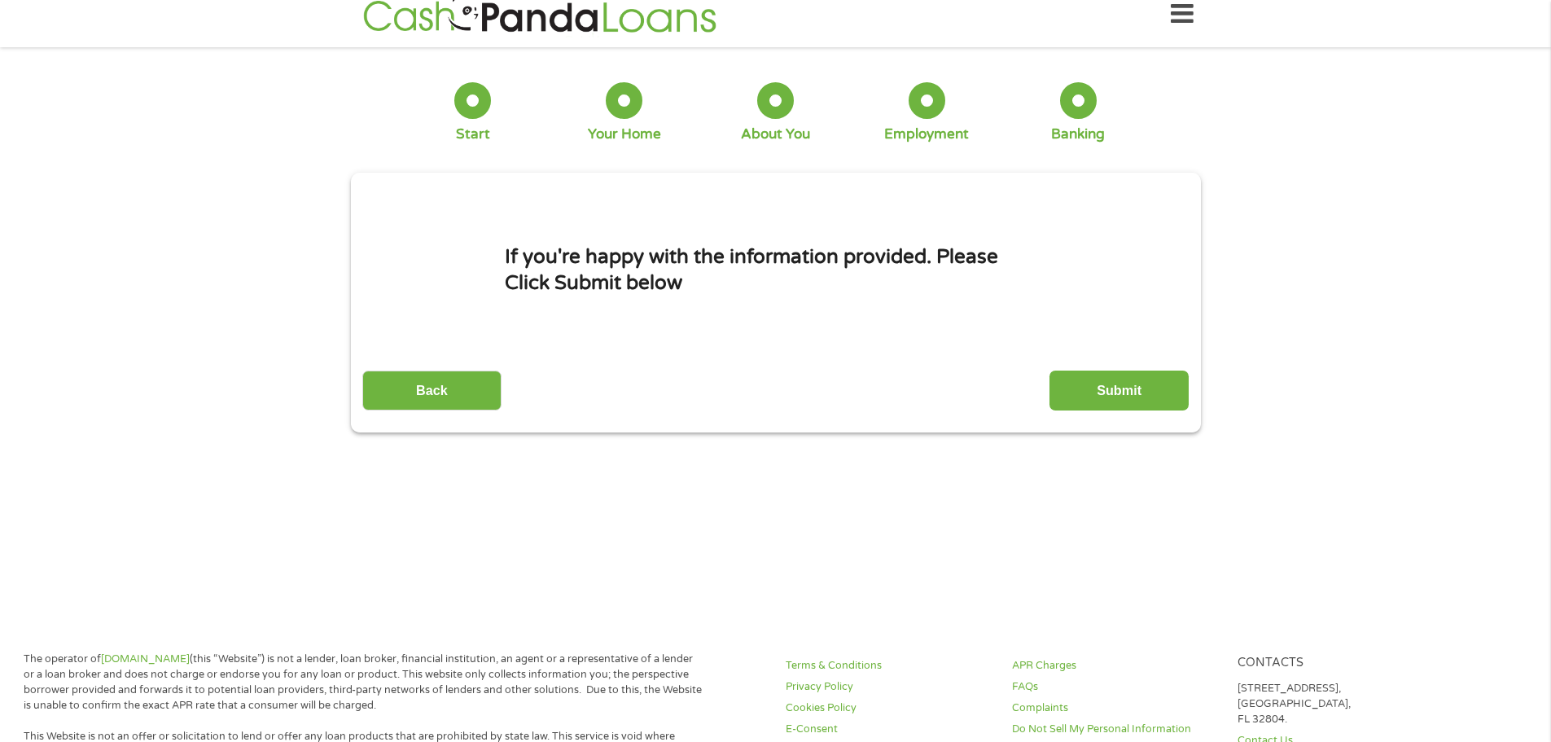
scroll to position [0, 0]
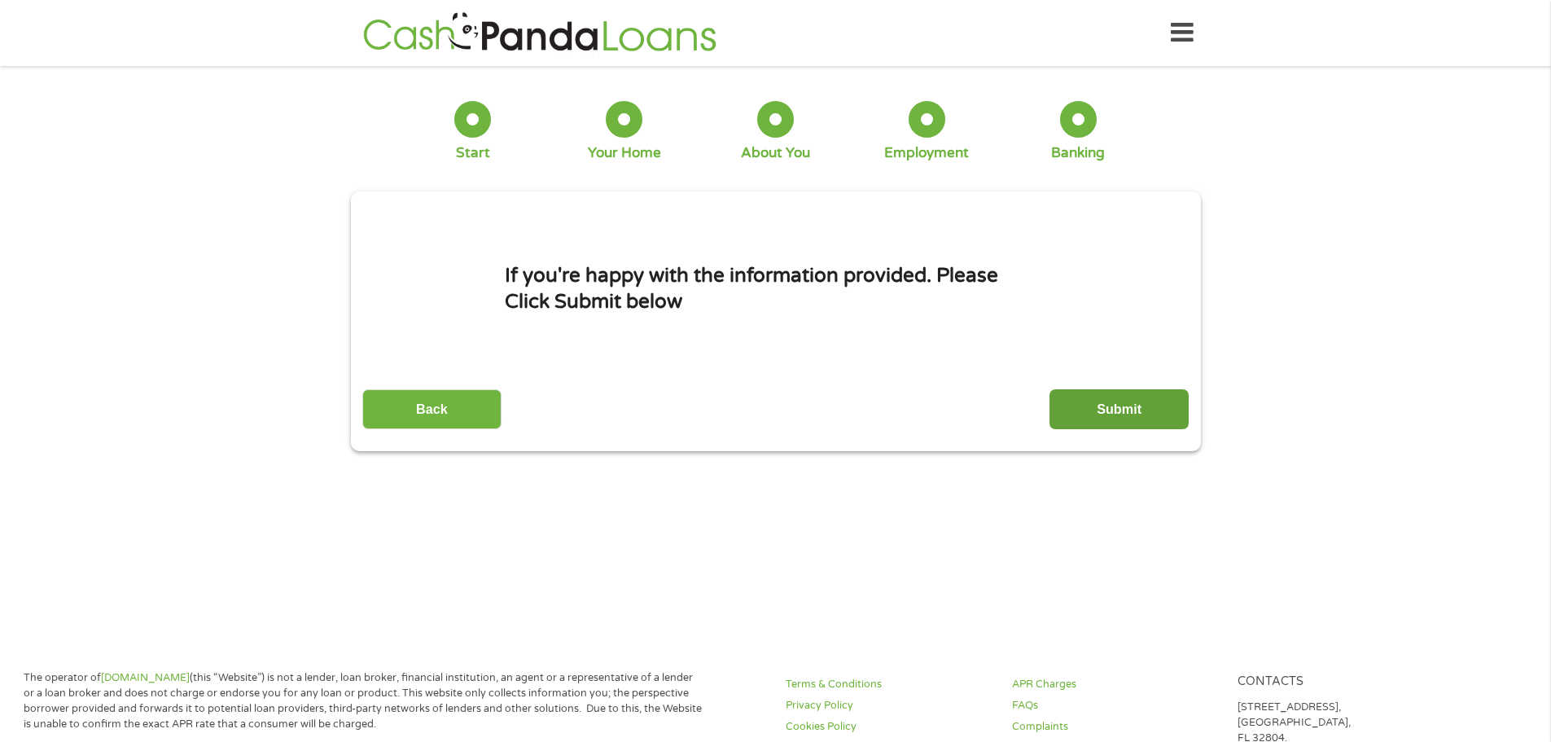
click at [1141, 418] on input "Submit" at bounding box center [1119, 409] width 139 height 40
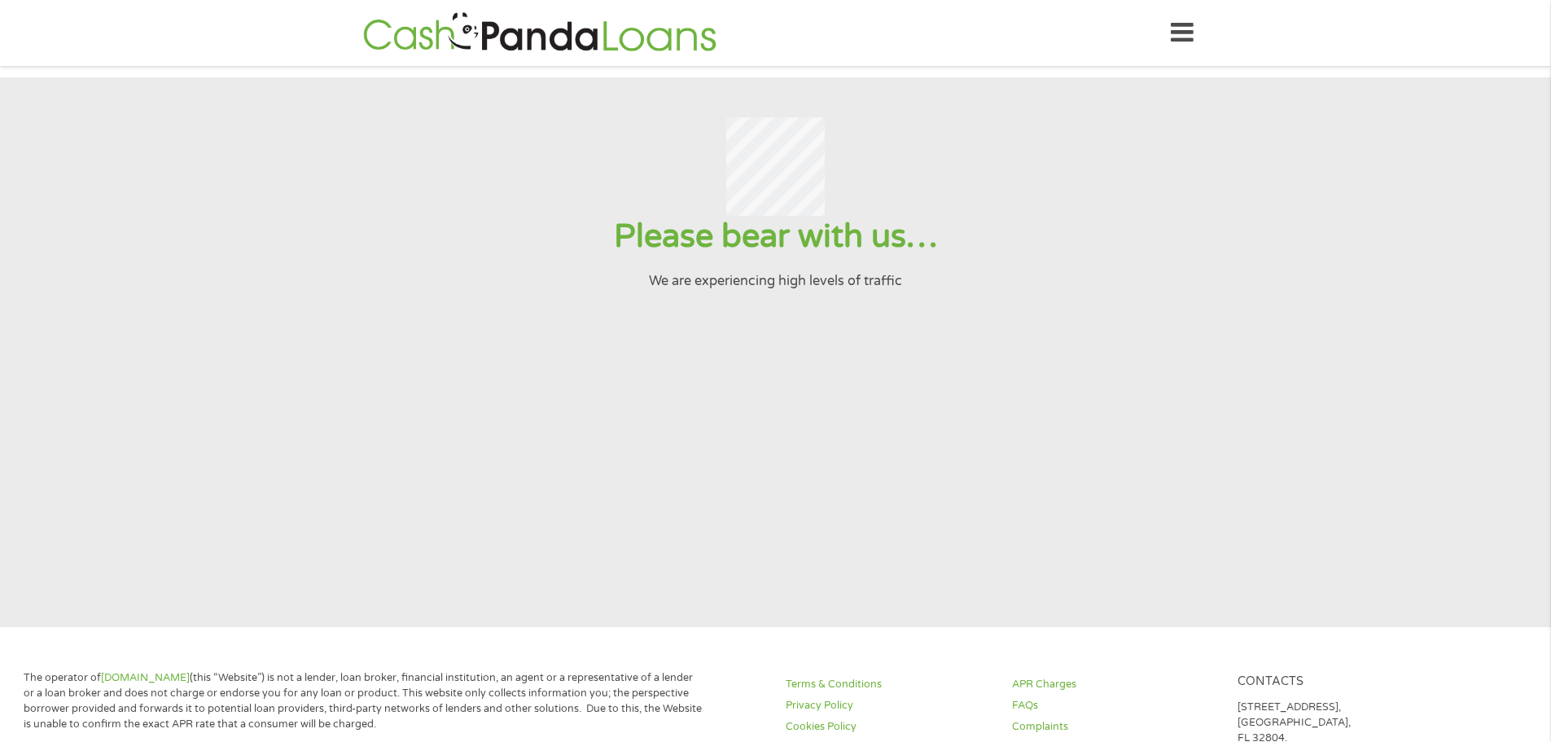
click at [635, 203] on div at bounding box center [775, 166] width 1511 height 99
